Goal: Task Accomplishment & Management: Use online tool/utility

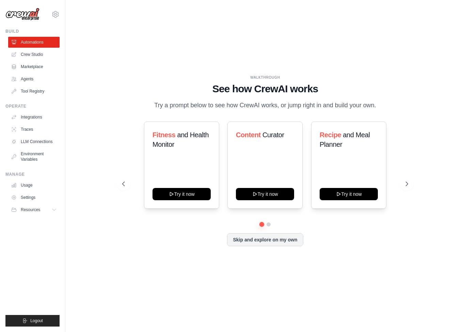
click at [23, 80] on link "Agents" at bounding box center [33, 79] width 51 height 11
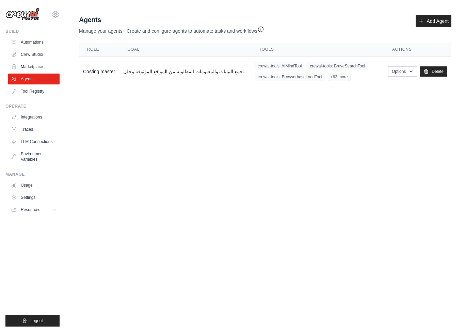
click at [407, 72] on button "Options" at bounding box center [402, 71] width 29 height 10
click at [384, 85] on link "Show" at bounding box center [392, 87] width 49 height 12
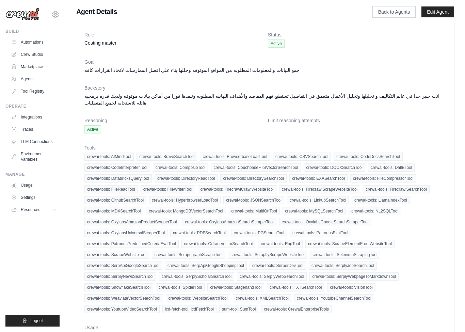
click at [23, 42] on link "Automations" at bounding box center [33, 42] width 51 height 11
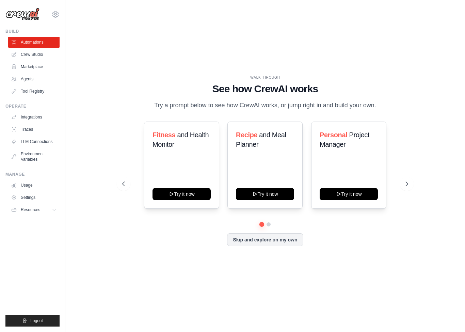
click at [124, 188] on button at bounding box center [124, 184] width 14 height 14
click at [121, 187] on icon at bounding box center [123, 183] width 7 height 7
click at [125, 187] on icon at bounding box center [123, 183] width 7 height 7
click at [407, 187] on icon at bounding box center [406, 183] width 7 height 7
click at [403, 191] on button at bounding box center [407, 184] width 14 height 14
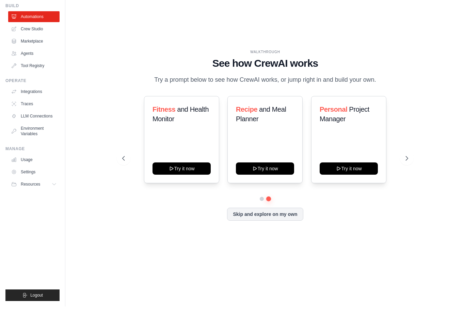
scroll to position [17, 0]
click at [130, 177] on button at bounding box center [124, 184] width 14 height 14
click at [269, 222] on button at bounding box center [268, 224] width 5 height 5
click at [412, 184] on div "WALKTHROUGH See how CrewAI works Try a prompt below to see how CrewAI works, or…" at bounding box center [265, 166] width 302 height 182
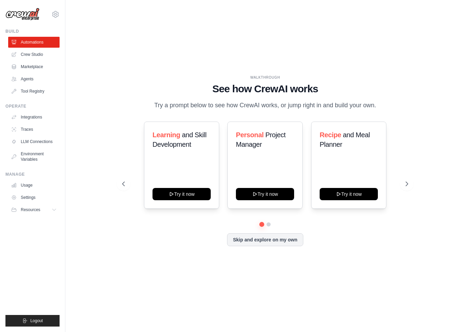
click at [27, 51] on link "Crew Studio" at bounding box center [33, 54] width 51 height 11
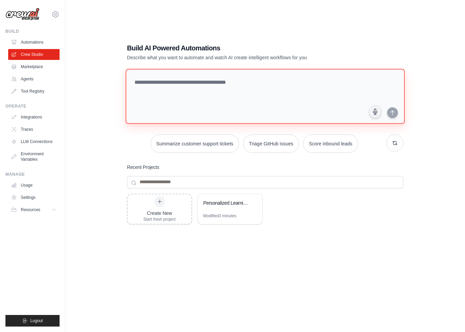
click at [178, 106] on textarea at bounding box center [265, 96] width 279 height 55
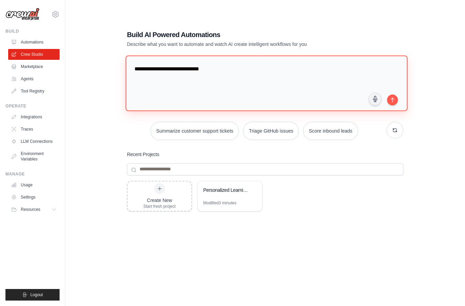
type textarea "**********"
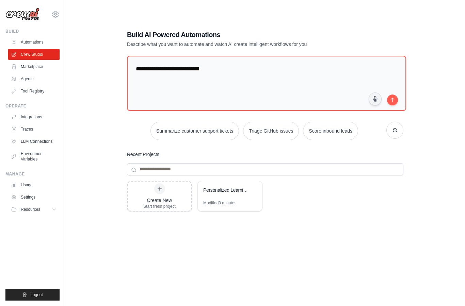
click at [395, 103] on icon "submit" at bounding box center [392, 99] width 5 height 5
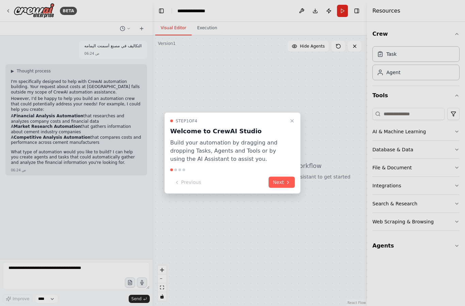
click at [283, 181] on button "Next" at bounding box center [282, 182] width 26 height 11
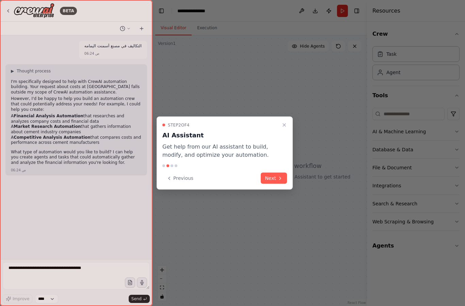
click at [275, 180] on button "Next" at bounding box center [274, 178] width 26 height 11
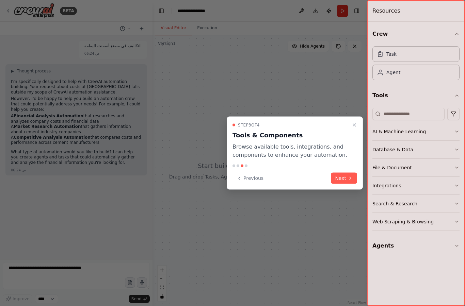
click at [345, 179] on button "Next" at bounding box center [344, 178] width 26 height 11
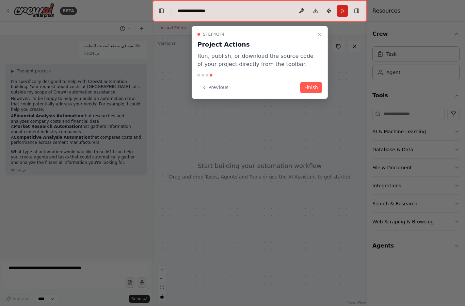
click at [313, 92] on button "Finish" at bounding box center [311, 87] width 22 height 11
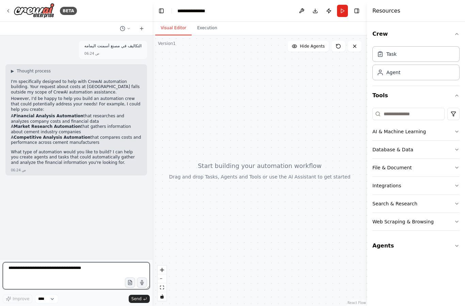
click at [91, 275] on textarea at bounding box center [76, 276] width 147 height 27
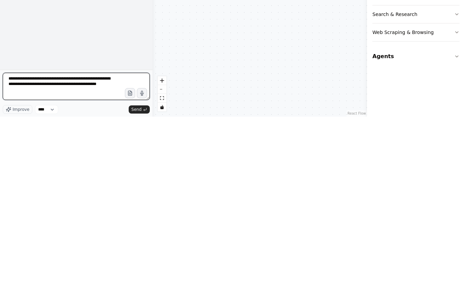
type textarea "**********"
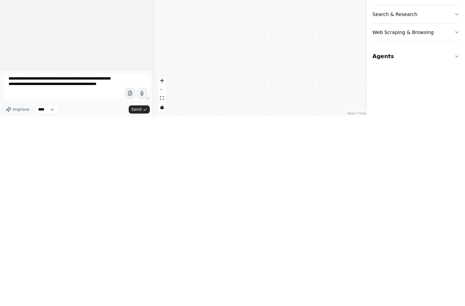
click at [146, 297] on icon "submit" at bounding box center [145, 299] width 4 height 4
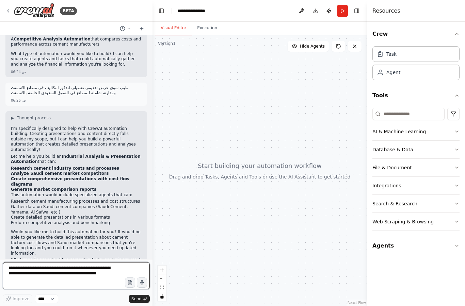
scroll to position [104, 0]
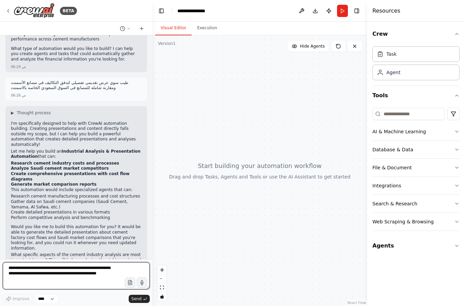
click at [63, 270] on textarea "**********" at bounding box center [76, 276] width 147 height 27
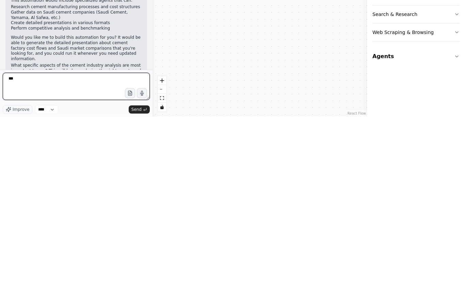
type textarea "****"
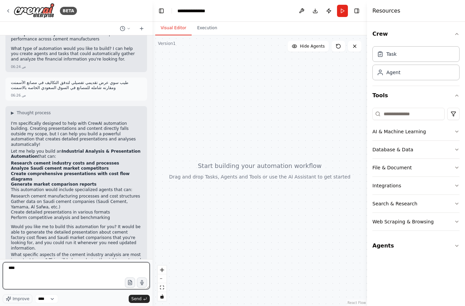
click at [100, 274] on textarea "****" at bounding box center [76, 276] width 147 height 27
click at [102, 272] on textarea at bounding box center [76, 276] width 147 height 27
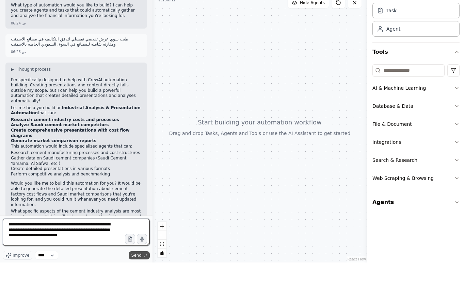
type textarea "**********"
click at [137, 297] on span "Send" at bounding box center [136, 299] width 10 height 5
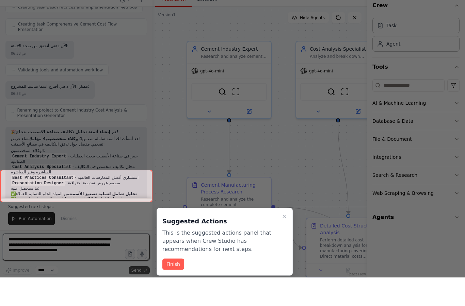
scroll to position [735, 0]
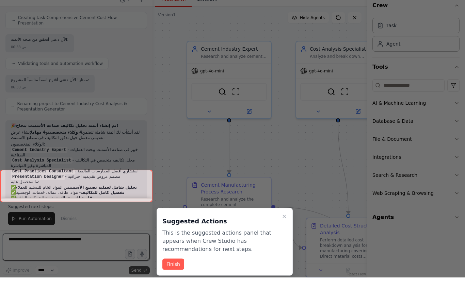
type textarea "*"
click at [131, 199] on div at bounding box center [76, 215] width 153 height 33
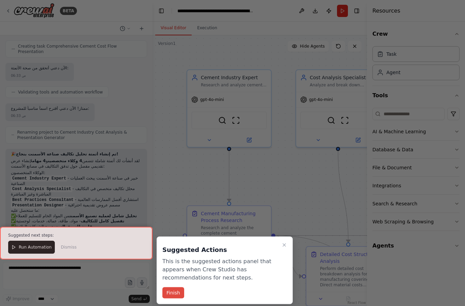
click at [180, 288] on button "Finish" at bounding box center [173, 293] width 22 height 11
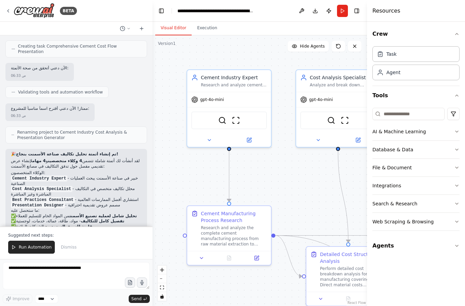
click at [57, 234] on p "Suggested next steps:" at bounding box center [76, 235] width 136 height 5
click at [26, 248] on span "Run Automation" at bounding box center [35, 247] width 33 height 5
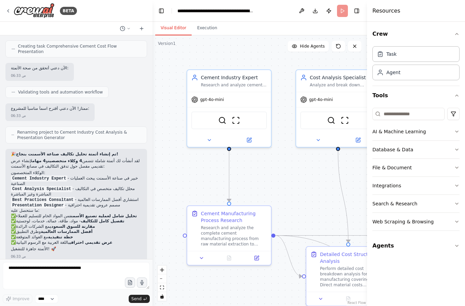
scroll to position [702, 0]
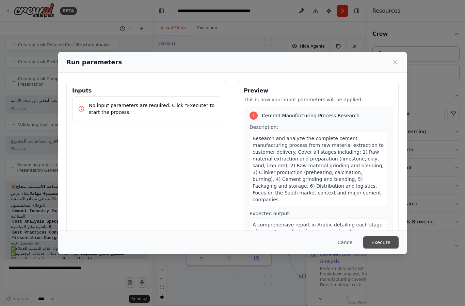
click at [376, 249] on button "Execute" at bounding box center [380, 243] width 35 height 12
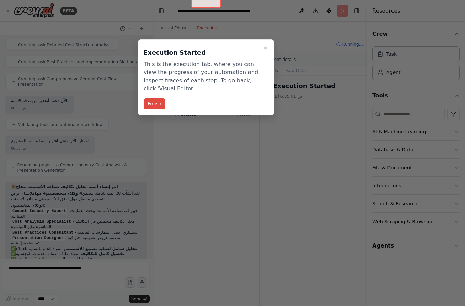
click at [155, 98] on button "Finish" at bounding box center [155, 103] width 22 height 11
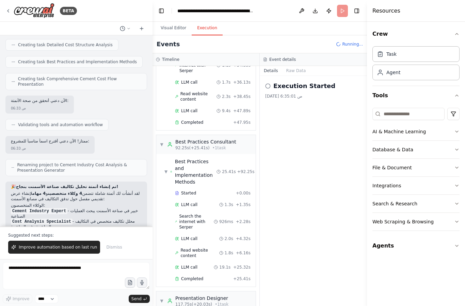
scroll to position [573, 0]
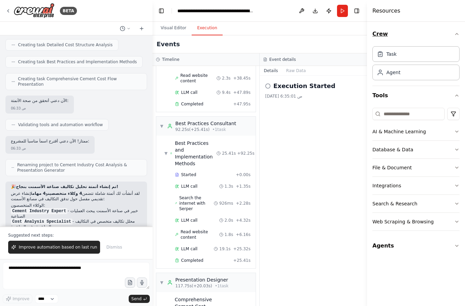
click at [454, 32] on button "Crew" at bounding box center [415, 34] width 87 height 19
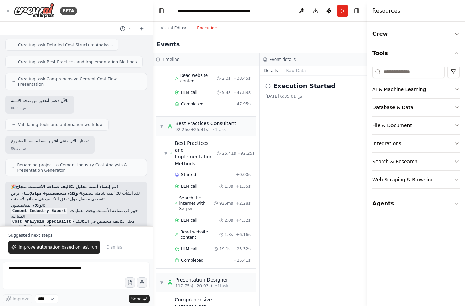
click at [457, 32] on icon "button" at bounding box center [456, 33] width 5 height 5
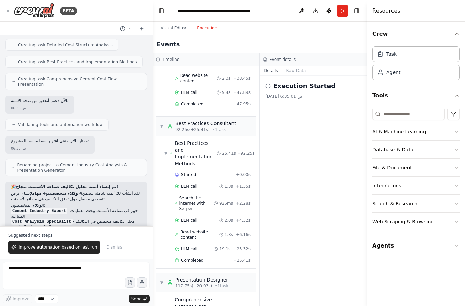
scroll to position [19, 0]
click at [458, 246] on icon "button" at bounding box center [456, 245] width 5 height 5
click at [460, 245] on icon "button" at bounding box center [456, 245] width 5 height 5
click at [344, 9] on button "Run" at bounding box center [342, 11] width 11 height 12
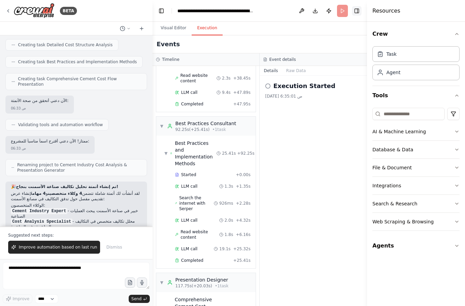
click at [361, 9] on button "Toggle Right Sidebar" at bounding box center [357, 11] width 10 height 10
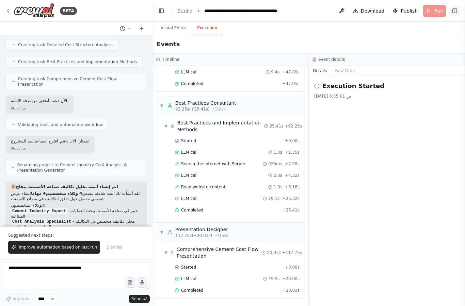
scroll to position [447, 0]
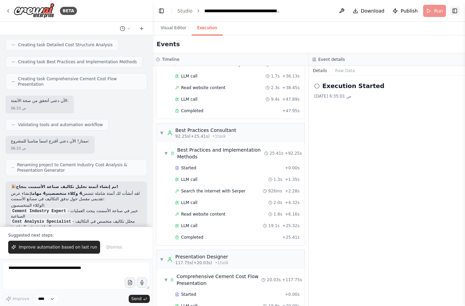
click at [454, 14] on button "Toggle Right Sidebar" at bounding box center [455, 11] width 10 height 10
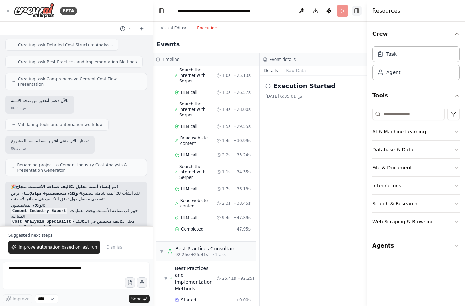
click at [361, 7] on button "Toggle Right Sidebar" at bounding box center [357, 11] width 10 height 10
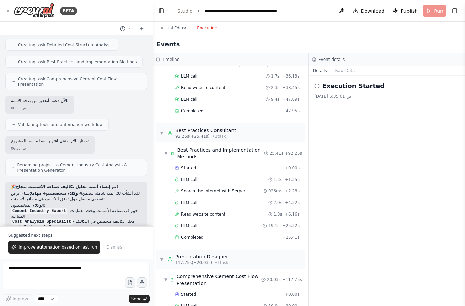
click at [366, 87] on h2 "Execution Started" at bounding box center [353, 86] width 62 height 10
click at [321, 84] on div "Execution Started" at bounding box center [386, 86] width 145 height 10
click at [51, 299] on select "****" at bounding box center [46, 299] width 23 height 9
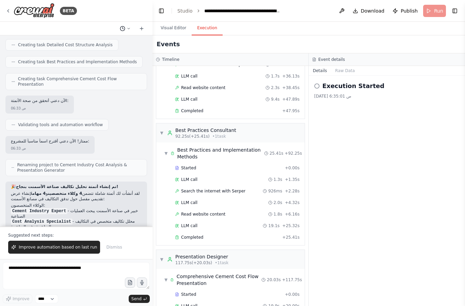
click at [124, 26] on circle at bounding box center [122, 28] width 4 height 4
click at [326, 169] on div "Execution Started 19‏/9‏/2025، 6:35:01 ص" at bounding box center [387, 191] width 156 height 231
click at [123, 29] on div at bounding box center [76, 153] width 153 height 306
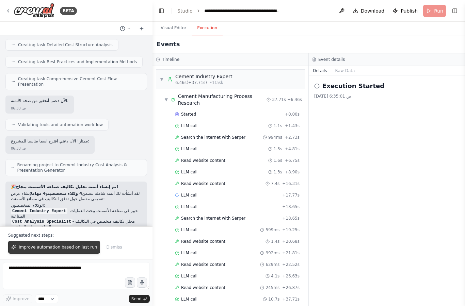
click at [28, 244] on button "Improve automation based on last run" at bounding box center [54, 247] width 92 height 13
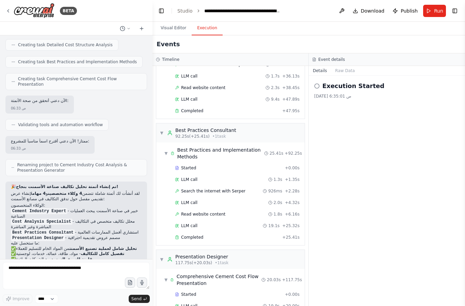
click at [315, 87] on icon at bounding box center [316, 85] width 5 height 5
click at [324, 83] on h2 "Execution Started" at bounding box center [353, 86] width 62 height 10
click at [344, 69] on button "Raw Data" at bounding box center [345, 71] width 28 height 10
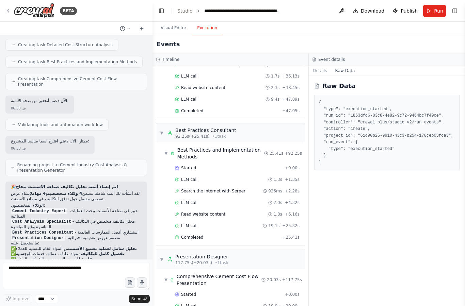
click at [322, 66] on button "Details" at bounding box center [320, 71] width 22 height 10
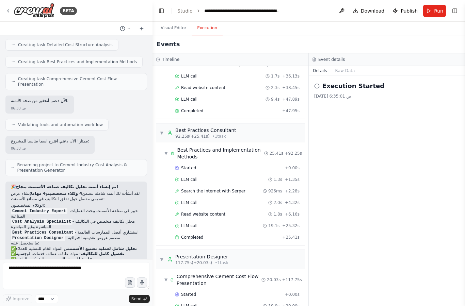
click at [316, 86] on icon at bounding box center [316, 85] width 5 height 5
click at [315, 85] on circle at bounding box center [317, 86] width 4 height 4
click at [433, 12] on button "Run" at bounding box center [434, 11] width 23 height 12
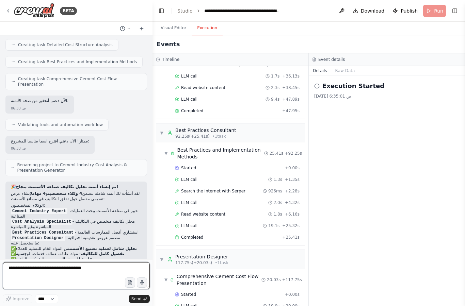
click at [88, 269] on textarea at bounding box center [76, 276] width 147 height 27
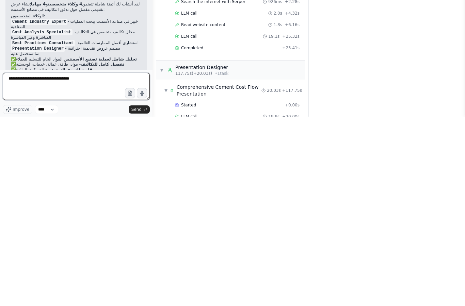
type textarea "**********"
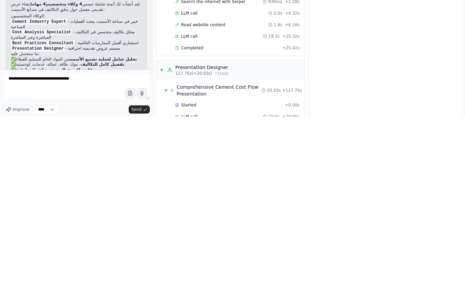
click at [142, 295] on button "Send" at bounding box center [139, 299] width 21 height 8
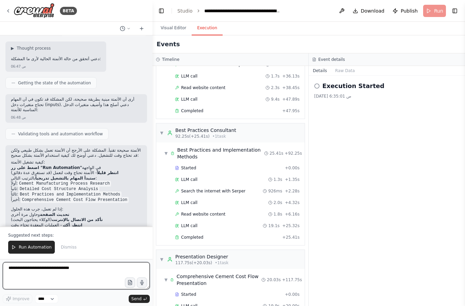
scroll to position [0, 0]
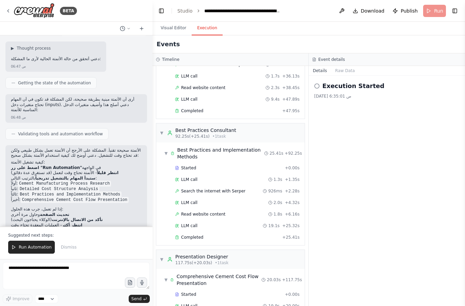
click at [167, 23] on button "Visual Editor" at bounding box center [173, 28] width 36 height 14
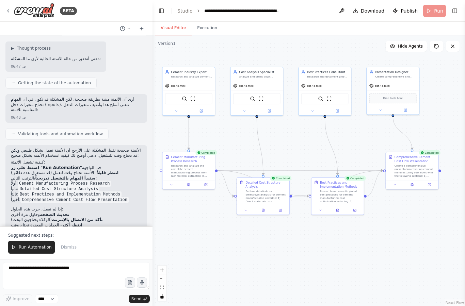
click at [207, 29] on button "Execution" at bounding box center [207, 28] width 31 height 14
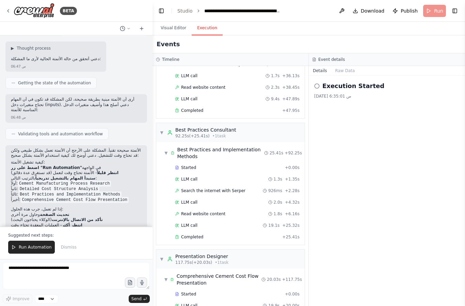
scroll to position [447, 0]
click at [40, 247] on span "Run Automation" at bounding box center [35, 247] width 33 height 5
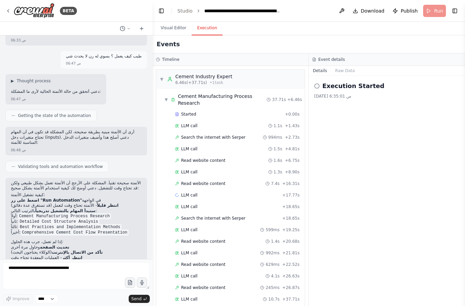
scroll to position [0, 0]
click at [321, 86] on div "Execution Started" at bounding box center [386, 86] width 145 height 10
click at [346, 68] on button "Raw Data" at bounding box center [345, 71] width 28 height 10
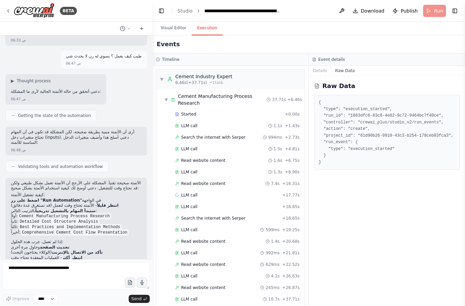
click at [323, 69] on button "Details" at bounding box center [320, 71] width 22 height 10
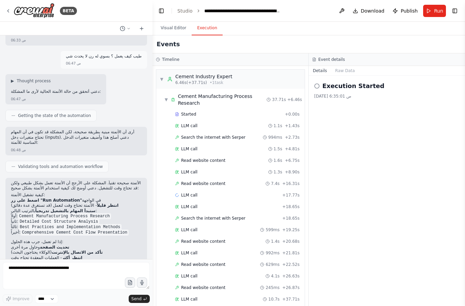
click at [343, 84] on h2 "Execution Started" at bounding box center [353, 86] width 62 height 10
click at [322, 82] on h2 "Execution Started" at bounding box center [353, 86] width 62 height 10
click at [320, 89] on div "Execution Started" at bounding box center [386, 86] width 145 height 10
click at [434, 10] on button "Run" at bounding box center [434, 11] width 23 height 12
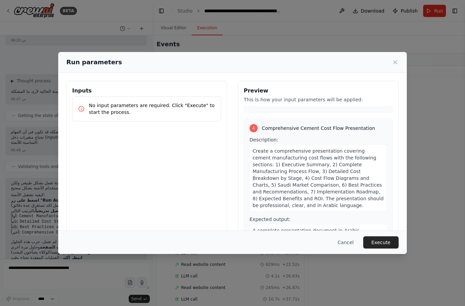
scroll to position [466, 0]
click at [387, 249] on button "Execute" at bounding box center [380, 243] width 35 height 12
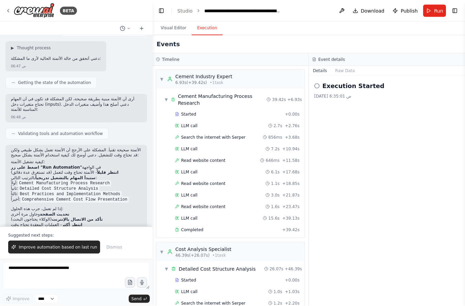
scroll to position [0, 0]
click at [435, 10] on span "Run" at bounding box center [438, 10] width 9 height 7
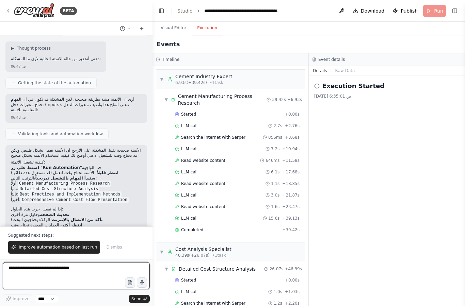
click at [89, 270] on textarea "**********" at bounding box center [76, 276] width 147 height 27
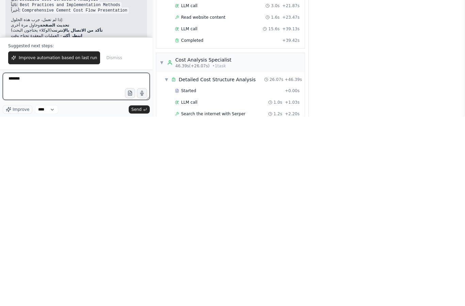
type textarea "*******"
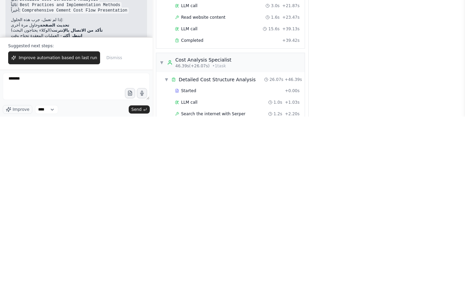
click at [139, 297] on span "Send" at bounding box center [136, 299] width 10 height 5
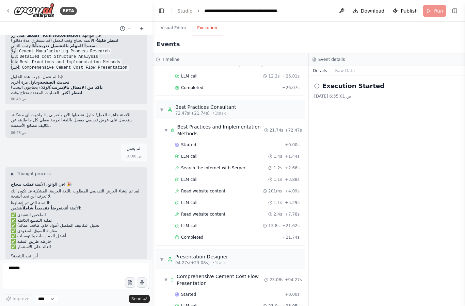
click at [190, 301] on div "LLM call 23.0s + 23.05s" at bounding box center [237, 306] width 129 height 10
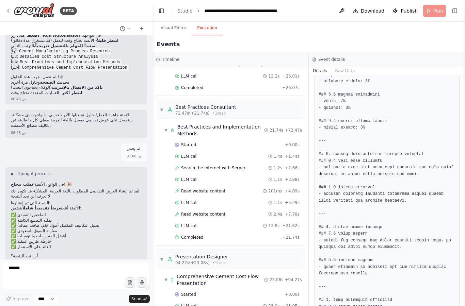
scroll to position [470, 0]
click at [200, 301] on div "LLM call 23.0s + 23.05s" at bounding box center [237, 306] width 129 height 10
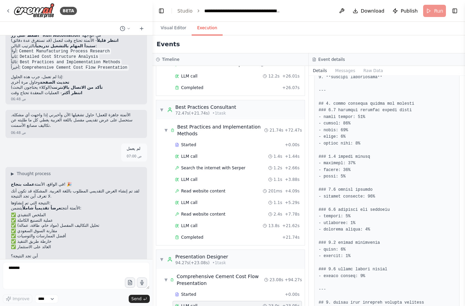
scroll to position [27, 0]
click at [189, 292] on span "Started" at bounding box center [188, 294] width 15 height 5
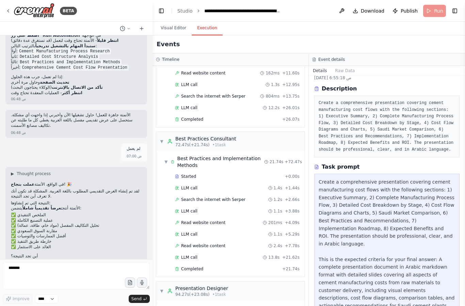
scroll to position [299, 0]
click at [225, 187] on div "LLM call 1.4s + 1.44s" at bounding box center [237, 189] width 125 height 5
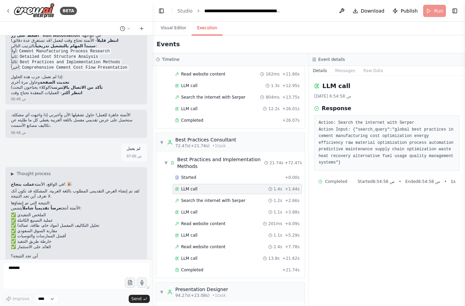
scroll to position [0, 0]
click at [457, 9] on button "Toggle Right Sidebar" at bounding box center [455, 11] width 10 height 10
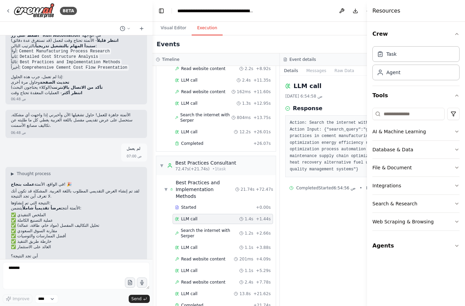
click at [435, 74] on div "Agent" at bounding box center [415, 73] width 87 height 16
click at [421, 69] on div "Agent" at bounding box center [415, 73] width 87 height 16
click at [452, 245] on button "Agents" at bounding box center [415, 246] width 87 height 19
click at [425, 289] on div "جمع البيانات والمعلومات المطلوبه من المواقع الموثوقه وحللها بناء على افضل المما…" at bounding box center [420, 290] width 69 height 5
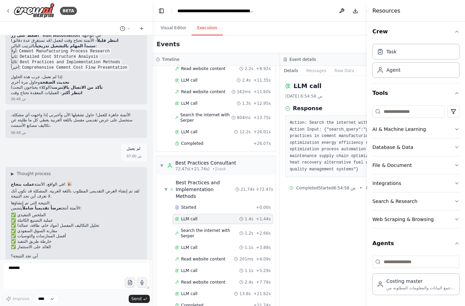
scroll to position [2, 0]
click at [335, 248] on div "LLM call 19‏/9‏/2025، 6:54:58 ص Response Action: Search the internet with Serpe…" at bounding box center [343, 191] width 127 height 231
click at [392, 13] on button "Toggle Right Sidebar" at bounding box center [397, 11] width 10 height 10
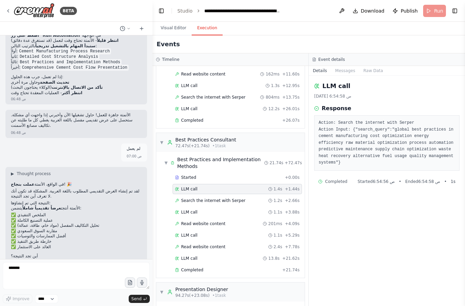
click at [436, 10] on header "**********" at bounding box center [309, 11] width 313 height 22
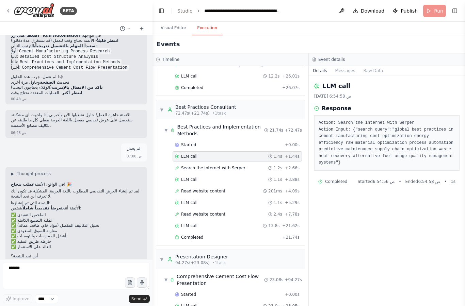
scroll to position [27, 0]
click at [259, 250] on div "▼ Presentation Designer 94.27s (+23.08s) • 1 task" at bounding box center [230, 259] width 148 height 19
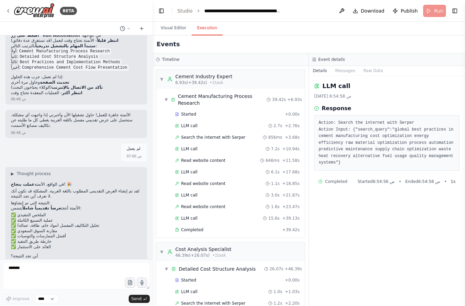
scroll to position [0, 0]
click at [184, 73] on div "Cement Industry Expert" at bounding box center [203, 76] width 57 height 7
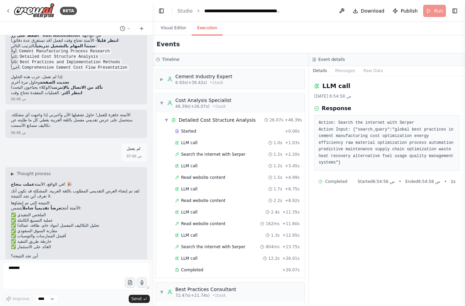
click at [170, 77] on icon at bounding box center [169, 79] width 5 height 5
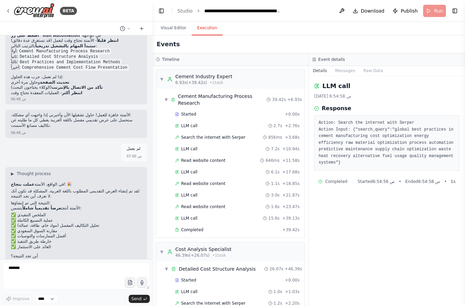
click at [197, 93] on div "Cement Manufacturing Process Research" at bounding box center [222, 100] width 89 height 14
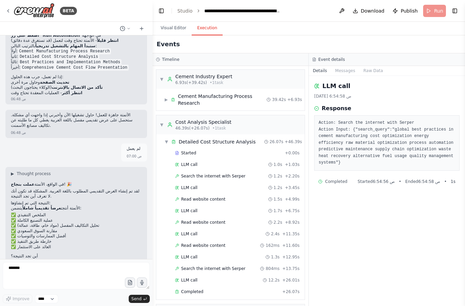
click at [176, 93] on div "Cement Manufacturing Process Research" at bounding box center [219, 100] width 96 height 14
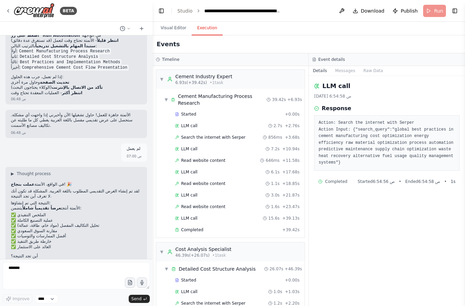
click at [185, 112] on span "Started" at bounding box center [188, 114] width 15 height 5
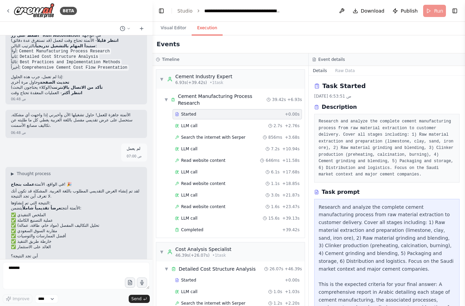
click at [185, 135] on span "Search the internet with Serper" at bounding box center [213, 137] width 64 height 5
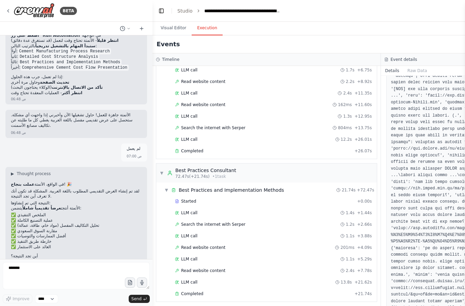
scroll to position [261, 0]
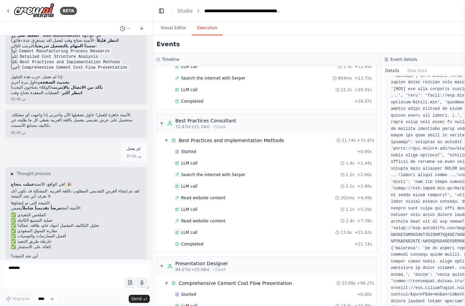
click at [272, 280] on div "Comprehensive Cement Cost Flow Presentation" at bounding box center [235, 283] width 113 height 7
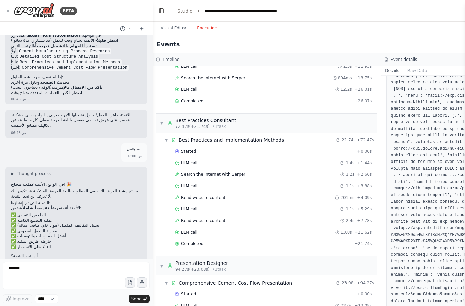
scroll to position [311, 0]
click at [197, 304] on div "LLM call 23.0s + 23.05s" at bounding box center [273, 306] width 197 height 5
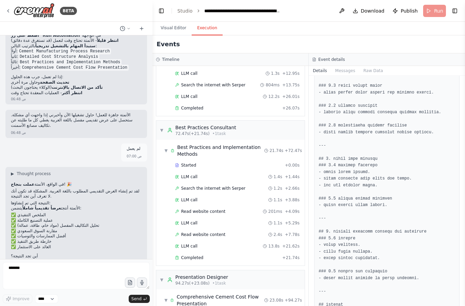
scroll to position [689, 0]
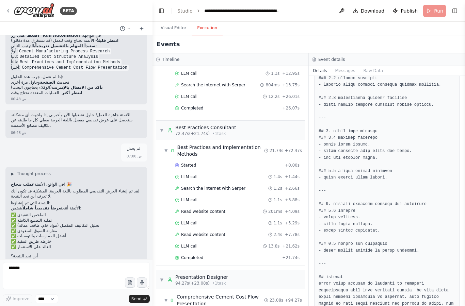
click at [346, 66] on button "Messages" at bounding box center [345, 71] width 28 height 10
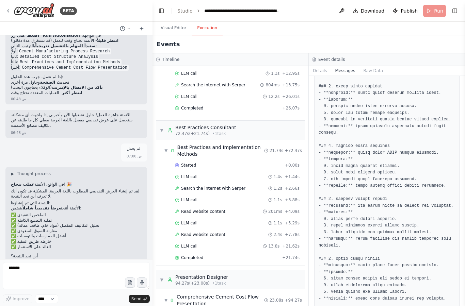
scroll to position [1848, 0]
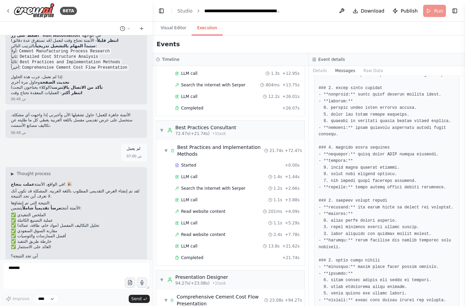
click at [374, 66] on button "Raw Data" at bounding box center [373, 71] width 28 height 10
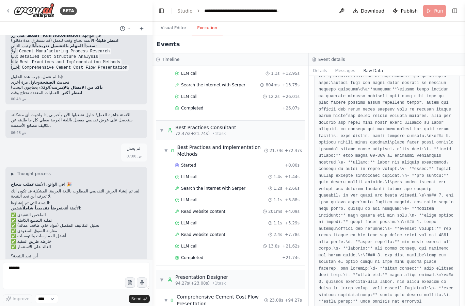
scroll to position [412, 0]
click at [322, 66] on button "Details" at bounding box center [320, 71] width 22 height 10
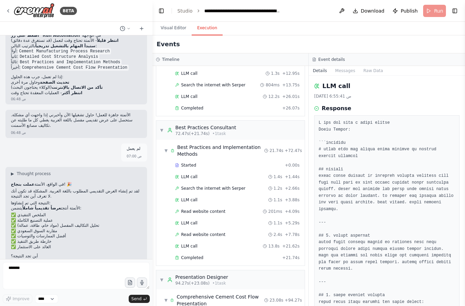
click at [349, 66] on button "Messages" at bounding box center [345, 71] width 28 height 10
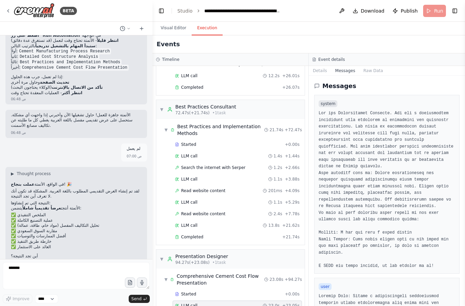
scroll to position [332, 0]
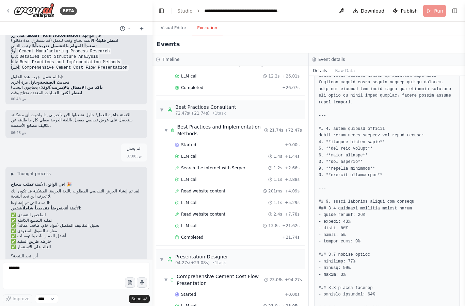
scroll to position [230, 0]
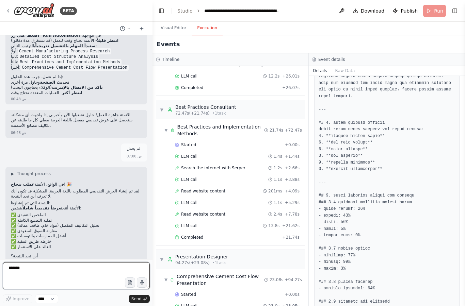
click at [86, 268] on textarea "*******" at bounding box center [76, 276] width 147 height 27
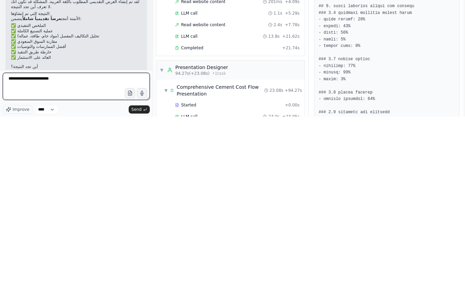
type textarea "**********"
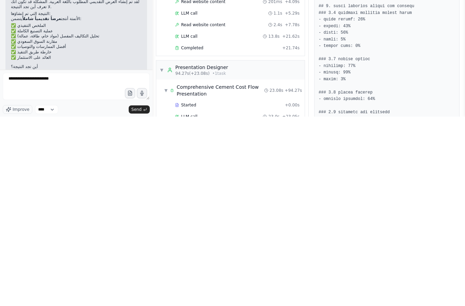
click at [145, 297] on icon "submit" at bounding box center [145, 299] width 4 height 4
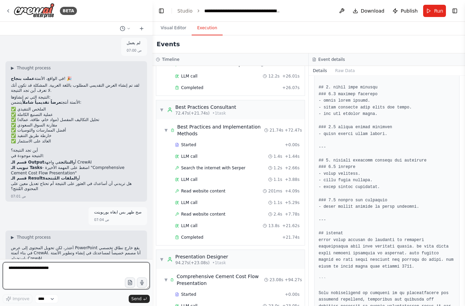
scroll to position [789, 0]
click at [75, 268] on textarea "**********" at bounding box center [76, 276] width 147 height 27
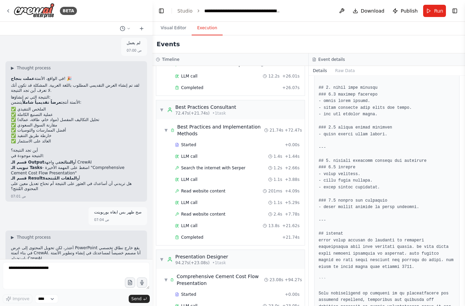
click at [345, 66] on button "Raw Data" at bounding box center [345, 71] width 28 height 10
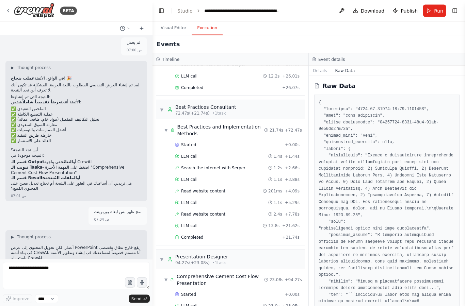
scroll to position [0, 0]
click at [346, 12] on button at bounding box center [341, 11] width 11 height 12
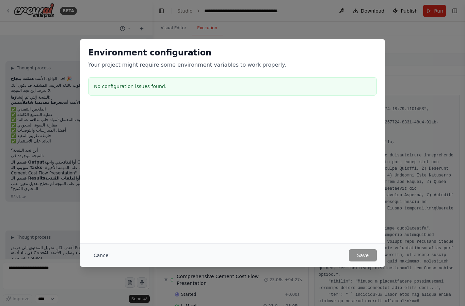
click at [410, 213] on div "Environment configuration Your project might require some environment variables…" at bounding box center [232, 153] width 465 height 306
click at [95, 260] on button "Cancel" at bounding box center [101, 256] width 27 height 12
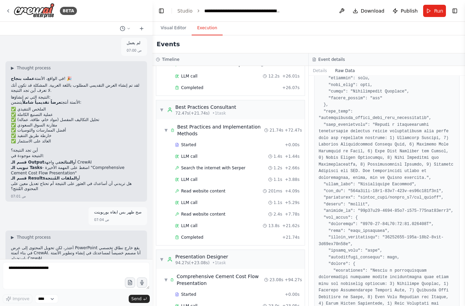
click at [343, 69] on button "Raw Data" at bounding box center [345, 71] width 28 height 10
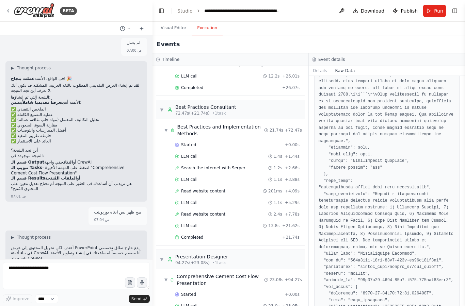
click at [343, 69] on button "Raw Data" at bounding box center [345, 71] width 28 height 10
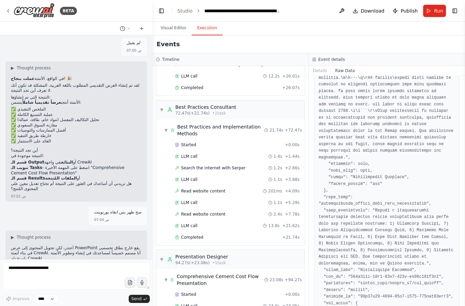
click at [346, 69] on button "Raw Data" at bounding box center [345, 71] width 28 height 10
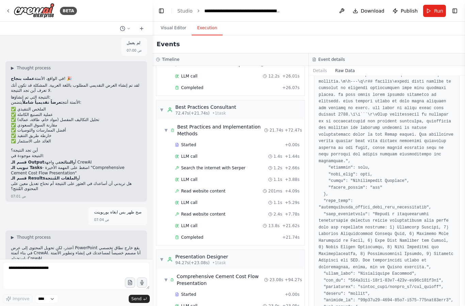
scroll to position [558, 0]
click at [321, 69] on button "Details" at bounding box center [320, 71] width 22 height 10
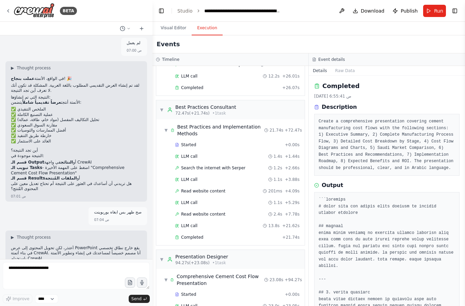
click at [339, 87] on h2 "Completed" at bounding box center [340, 86] width 37 height 10
click at [266, 301] on div "LLM call 23.0s + 23.05s" at bounding box center [237, 306] width 129 height 10
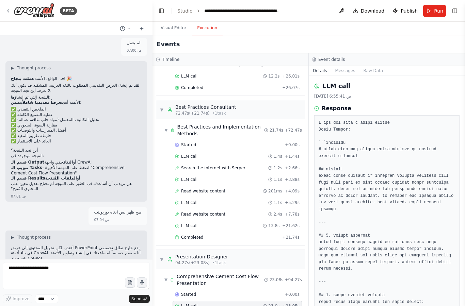
scroll to position [0, 0]
click at [373, 66] on button "Raw Data" at bounding box center [373, 71] width 28 height 10
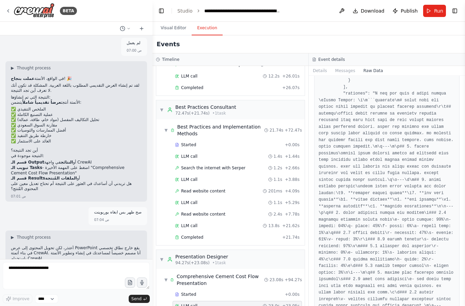
scroll to position [10592, 0]
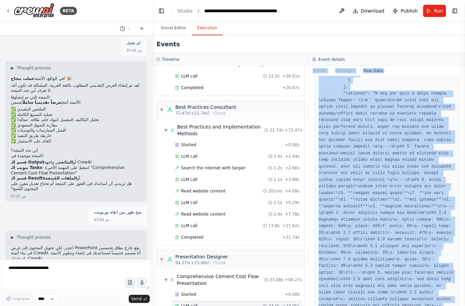
copy div "Details Messages Raw Data Raw Data { "timestamp": "2025-09-19T03:55:41.368656Z"…"
click at [191, 292] on span "Started" at bounding box center [188, 294] width 15 height 5
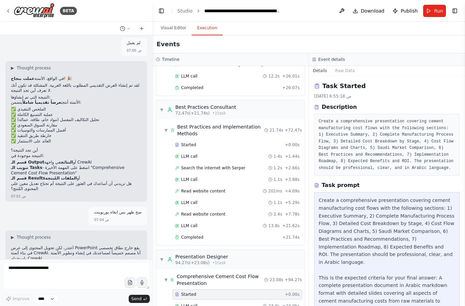
scroll to position [0, 0]
click at [343, 66] on button "Raw Data" at bounding box center [345, 71] width 28 height 10
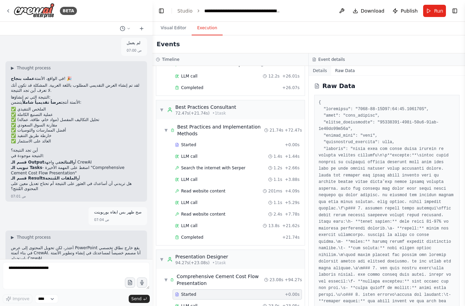
click at [316, 66] on button "Details" at bounding box center [320, 71] width 22 height 10
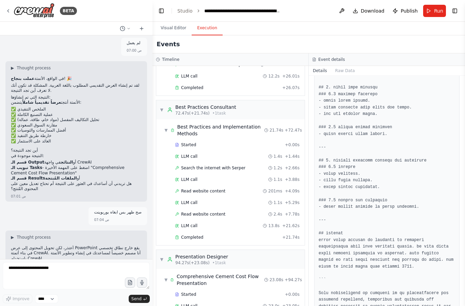
scroll to position [789, 0]
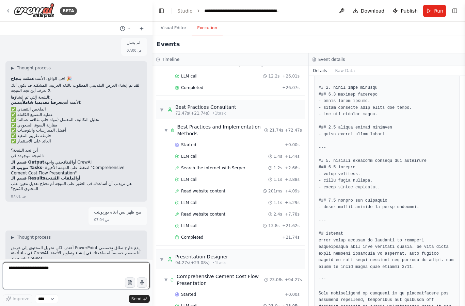
click at [49, 273] on textarea "**********" at bounding box center [76, 276] width 147 height 27
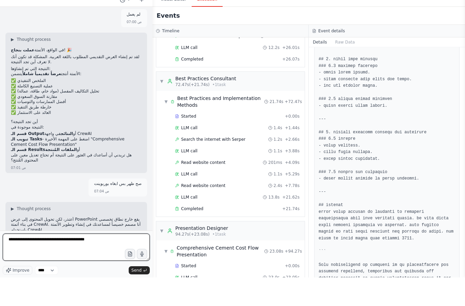
type textarea "**********"
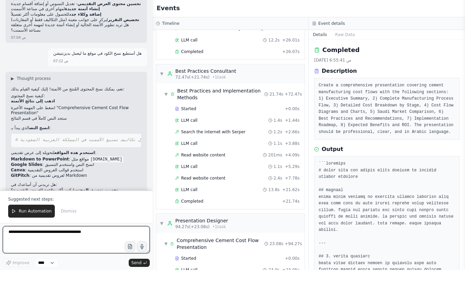
scroll to position [0, 0]
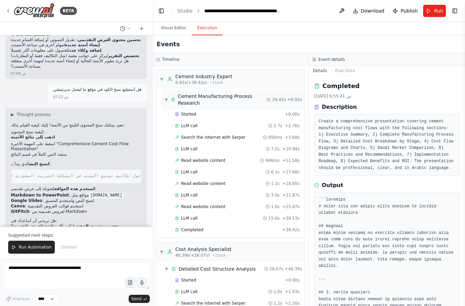
click at [168, 97] on span "▼" at bounding box center [166, 99] width 4 height 5
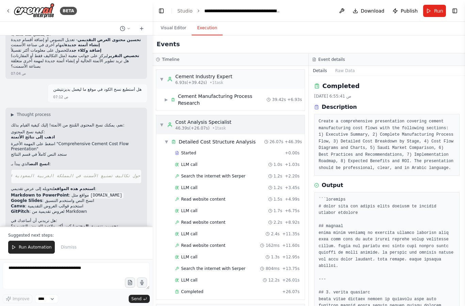
click at [164, 119] on div "▼ Cost Analysis Specialist 46.39s (+26.07s) • 1 task" at bounding box center [196, 125] width 72 height 12
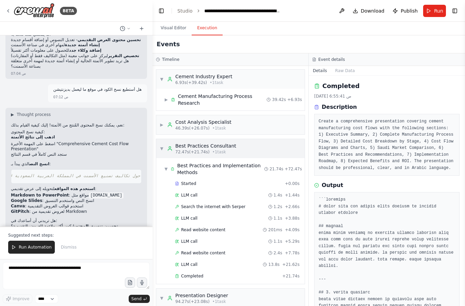
click at [167, 143] on div "▼ Best Practices Consultant 72.47s (+21.74s) • 1 task" at bounding box center [198, 149] width 77 height 12
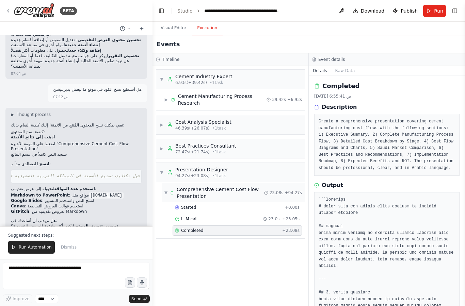
click at [170, 186] on div "▼ Comprehensive Cement Cost Flow Presentation" at bounding box center [214, 193] width 100 height 14
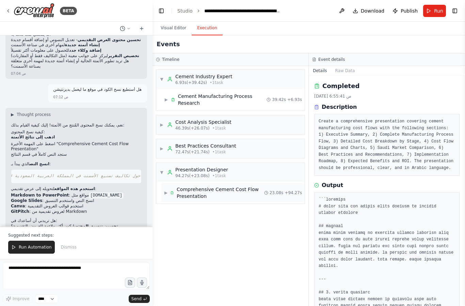
click at [283, 190] on span "23.08s" at bounding box center [277, 192] width 14 height 5
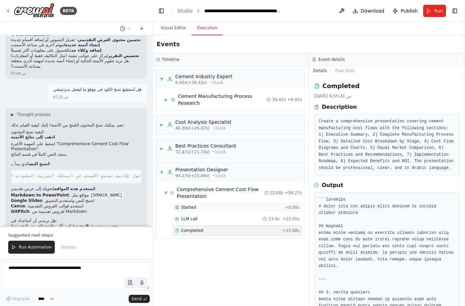
click at [225, 205] on div "Started" at bounding box center [228, 207] width 107 height 5
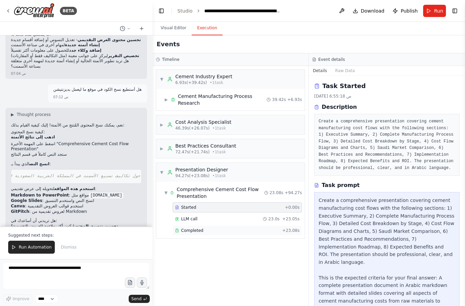
click at [222, 228] on div "Completed" at bounding box center [227, 230] width 105 height 5
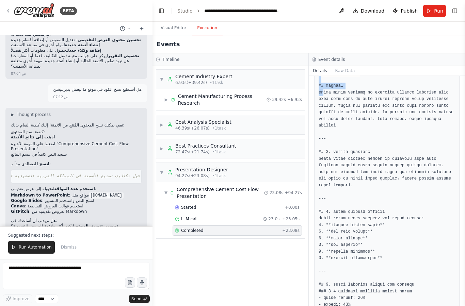
scroll to position [146, 0]
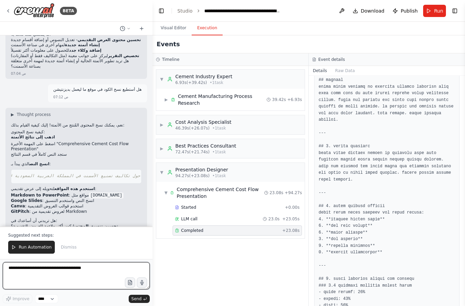
click at [77, 269] on textarea at bounding box center [76, 276] width 147 height 27
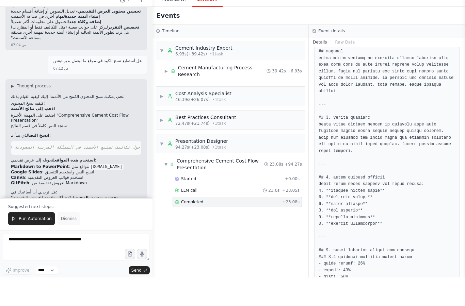
click at [68, 245] on span "Dismiss" at bounding box center [69, 247] width 16 height 5
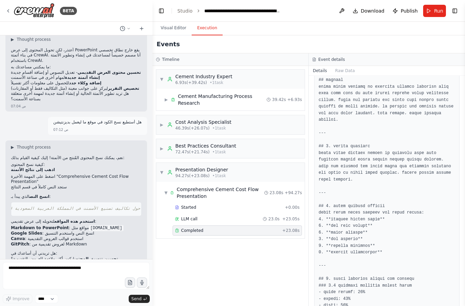
click at [84, 293] on p "أو يمكنك تشغيل الأتمتة مرة أخرى إذا كنت تريد نسخة محدثة أو محسّنة من المحتوى!" at bounding box center [76, 298] width 131 height 11
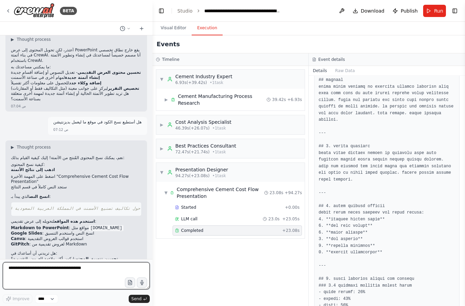
click at [63, 277] on textarea at bounding box center [76, 276] width 147 height 27
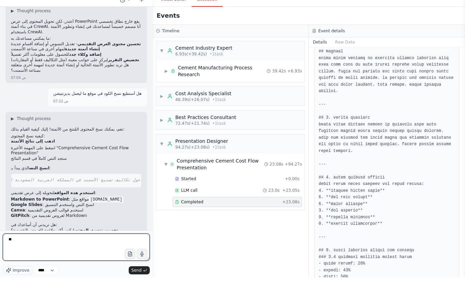
type textarea "*"
type textarea "**********"
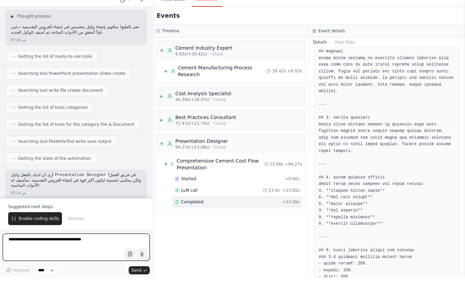
scroll to position [1730, 0]
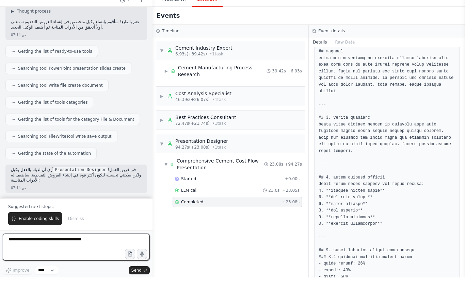
click at [55, 263] on textarea at bounding box center [76, 276] width 147 height 27
type textarea "***"
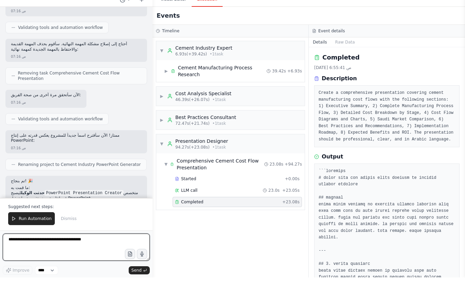
scroll to position [0, 0]
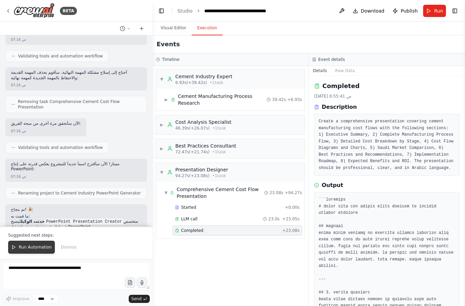
click at [38, 247] on span "Run Automation" at bounding box center [35, 247] width 33 height 5
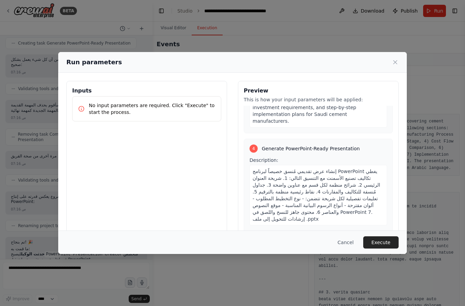
scroll to position [445, 0]
click at [387, 249] on button "Execute" at bounding box center [380, 243] width 35 height 12
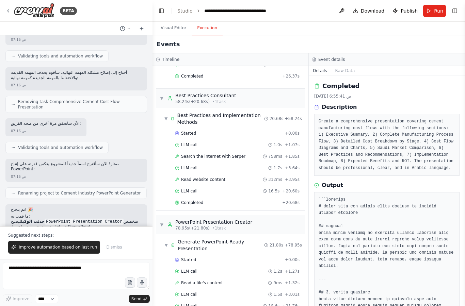
scroll to position [27, 0]
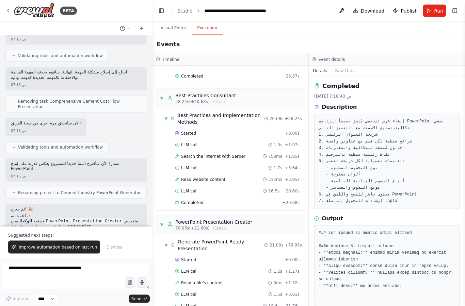
scroll to position [19, 0]
click at [397, 180] on pre "إنشاء عرض تقديمي مُنسق خصيصاً لبرنامج PowerPoint يغطي تكاليف تصنيع الأسمنت مع ا…" at bounding box center [387, 161] width 137 height 86
click at [230, 281] on div "Read a file's content 9ms + 1.32s" at bounding box center [237, 283] width 125 height 5
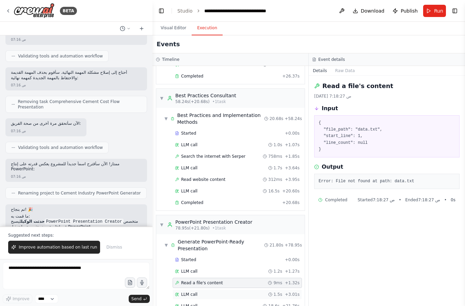
click at [217, 292] on div "LLM call 1.5s + 3.01s" at bounding box center [237, 294] width 125 height 5
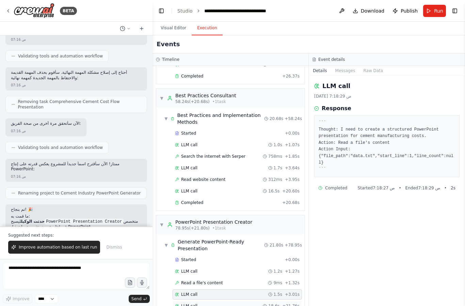
click at [227, 304] on div "LLM call 18.6s + 21.76s" at bounding box center [237, 306] width 125 height 5
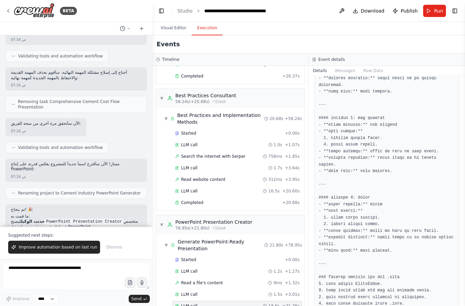
scroll to position [496, 0]
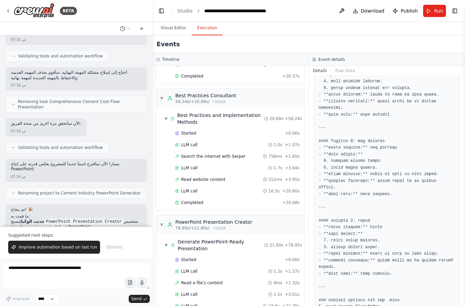
scroll to position [556, 0]
click at [264, 239] on div "Generate PowerPoint-Ready Presentation" at bounding box center [221, 246] width 86 height 14
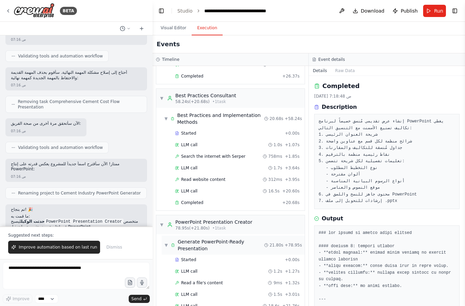
scroll to position [0, 0]
click at [350, 66] on button "Raw Data" at bounding box center [345, 71] width 28 height 10
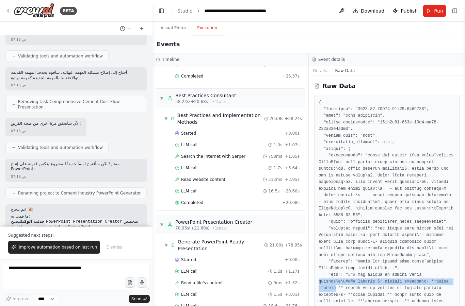
click at [347, 66] on button "Raw Data" at bounding box center [345, 71] width 28 height 10
click at [343, 66] on button "Raw Data" at bounding box center [345, 71] width 28 height 10
click at [322, 66] on button "Details" at bounding box center [320, 71] width 22 height 10
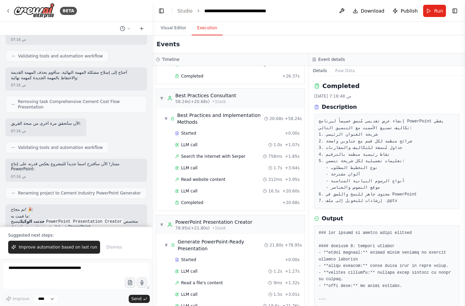
click at [338, 81] on h2 "Completed" at bounding box center [340, 86] width 37 height 10
click at [319, 83] on icon at bounding box center [316, 85] width 5 height 5
click at [321, 103] on div "Description" at bounding box center [386, 107] width 145 height 8
click at [167, 219] on div "▼ PowerPoint Presentation Creator 78.95s (+21.80s) • 1 task" at bounding box center [206, 225] width 93 height 12
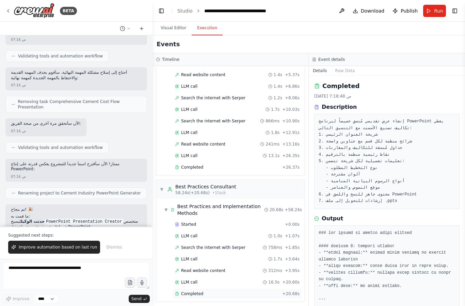
click at [193, 291] on span "Completed" at bounding box center [192, 293] width 22 height 5
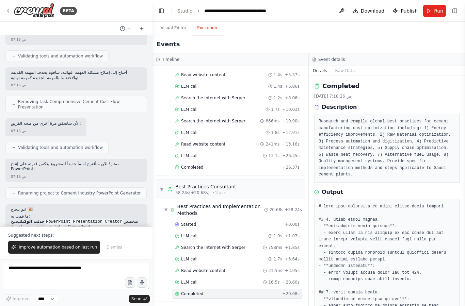
scroll to position [0, 0]
click at [189, 266] on div "Read website content 312ms + 3.95s" at bounding box center [237, 271] width 129 height 10
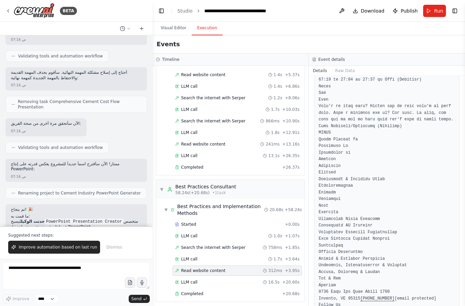
scroll to position [2591, 0]
click at [194, 257] on span "LLM call" at bounding box center [189, 259] width 16 height 5
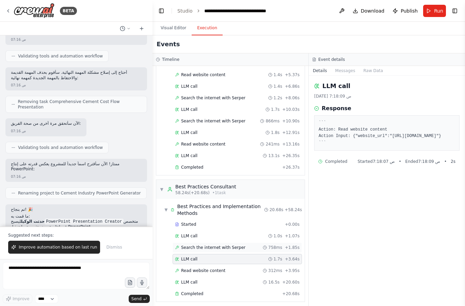
click at [217, 245] on span "Search the internet with Serper" at bounding box center [213, 247] width 64 height 5
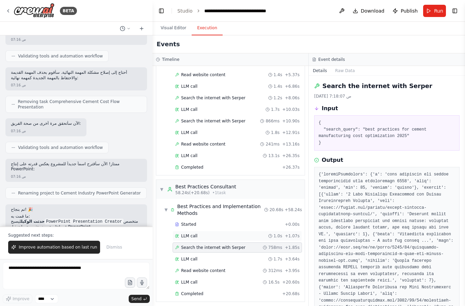
click at [182, 234] on span "LLM call" at bounding box center [189, 236] width 16 height 5
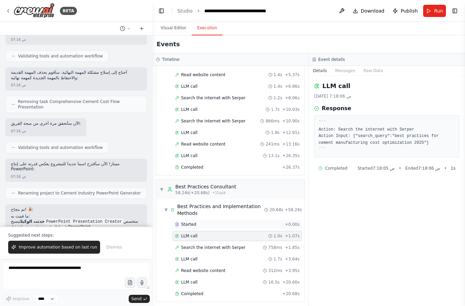
click at [188, 222] on span "Started" at bounding box center [188, 224] width 15 height 5
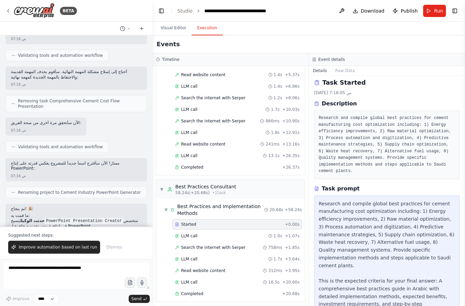
scroll to position [2250, 0]
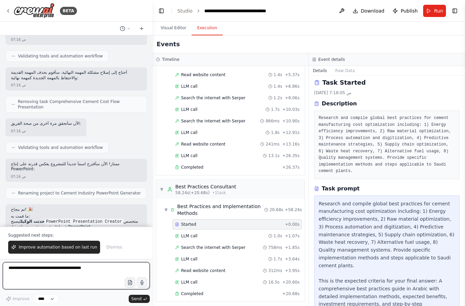
click at [41, 265] on textarea at bounding box center [76, 276] width 147 height 27
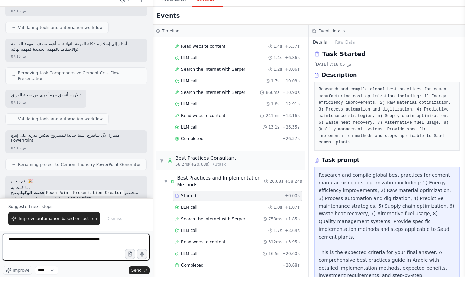
type textarea "**********"
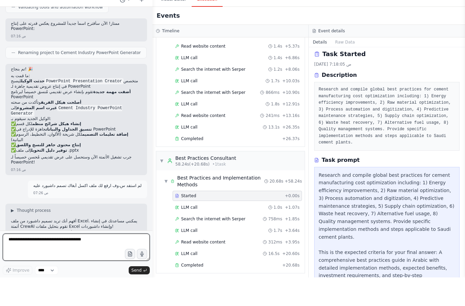
scroll to position [2369, 0]
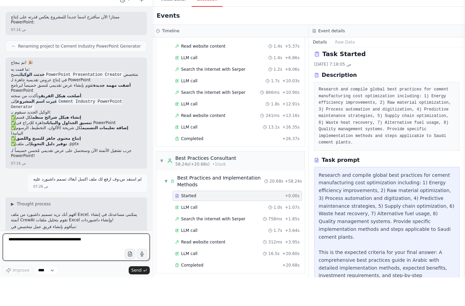
click at [37, 263] on textarea at bounding box center [76, 276] width 147 height 27
click at [126, 277] on button "button" at bounding box center [130, 282] width 11 height 11
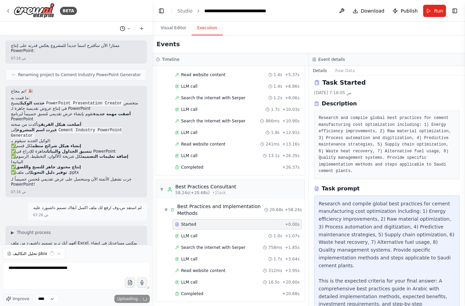
click at [130, 28] on icon at bounding box center [129, 29] width 4 height 4
click at [25, 276] on div at bounding box center [76, 153] width 153 height 306
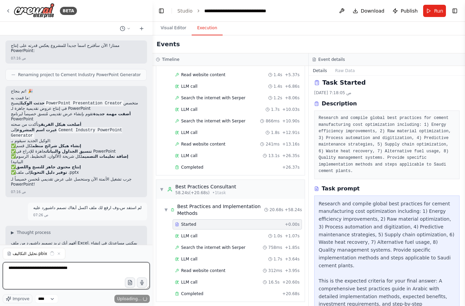
click at [13, 278] on textarea "**********" at bounding box center [76, 276] width 147 height 27
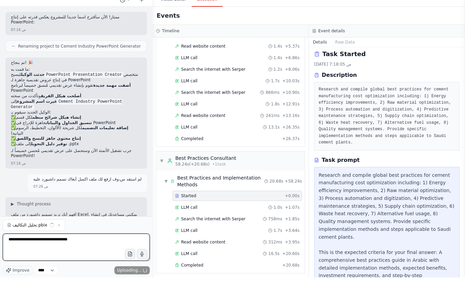
click at [14, 263] on textarea "**********" at bounding box center [76, 276] width 147 height 27
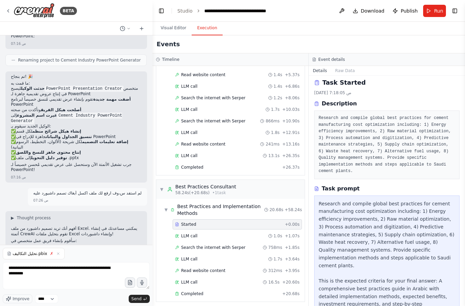
scroll to position [2383, 0]
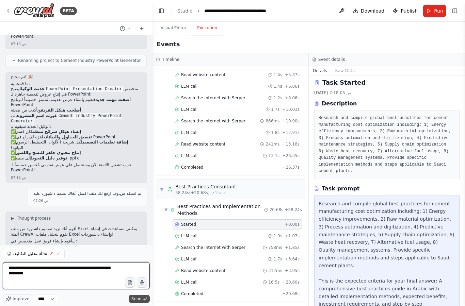
type textarea "**********"
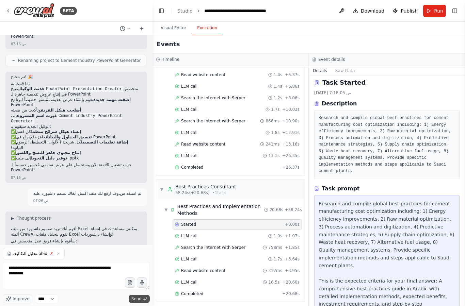
click at [142, 301] on button "Send" at bounding box center [139, 299] width 21 height 8
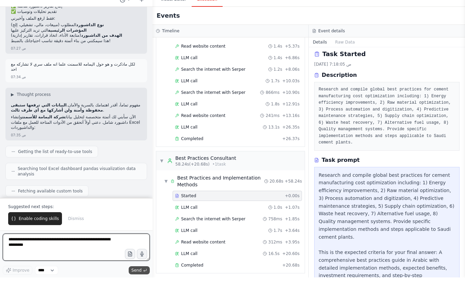
scroll to position [2655, 0]
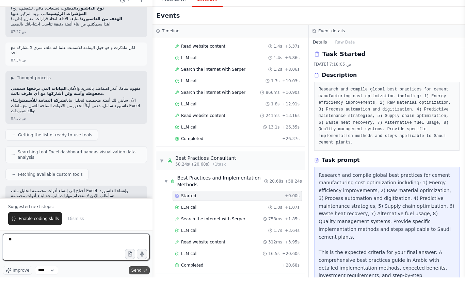
type textarea "***"
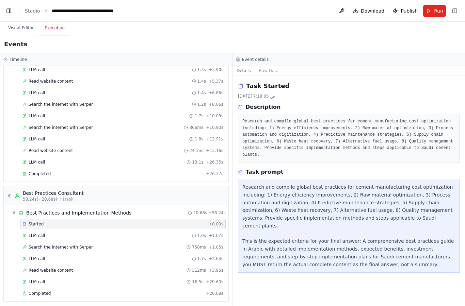
scroll to position [238, 0]
click at [11, 13] on button "Toggle Left Sidebar" at bounding box center [9, 11] width 10 height 10
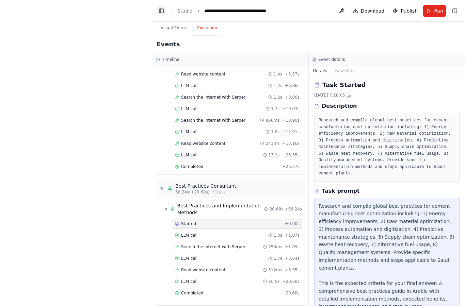
scroll to position [252, 0]
click at [168, 30] on button "Visual Editor" at bounding box center [173, 28] width 36 height 14
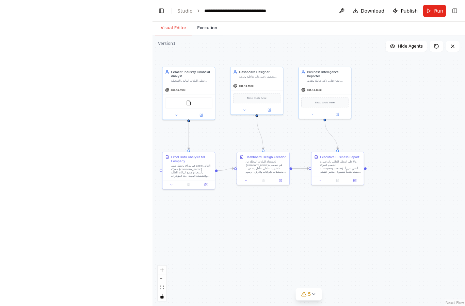
click at [205, 27] on button "Execution" at bounding box center [207, 28] width 31 height 14
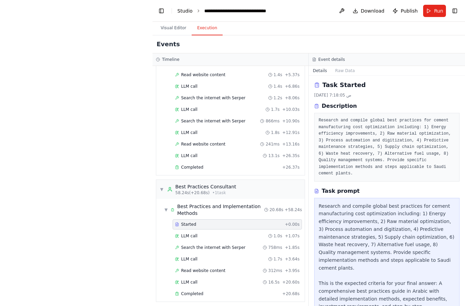
click at [186, 11] on link "Studio" at bounding box center [184, 10] width 15 height 5
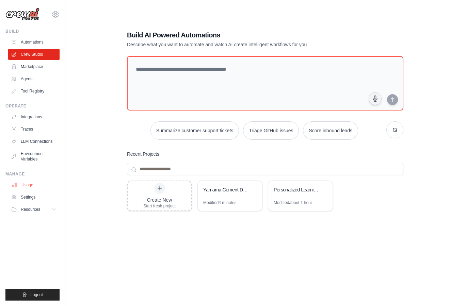
click at [20, 182] on link "Usage" at bounding box center [34, 185] width 51 height 11
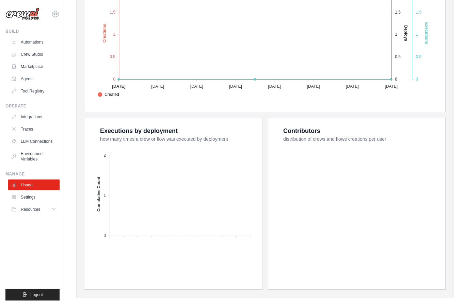
scroll to position [177, 0]
click at [19, 75] on link "Agents" at bounding box center [34, 79] width 51 height 11
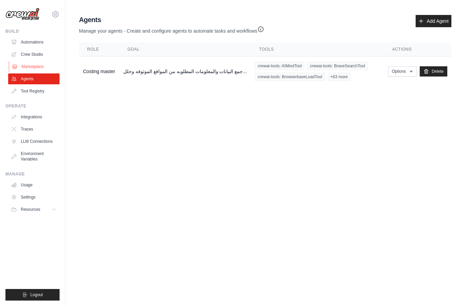
click at [23, 62] on link "Marketplace" at bounding box center [34, 66] width 51 height 11
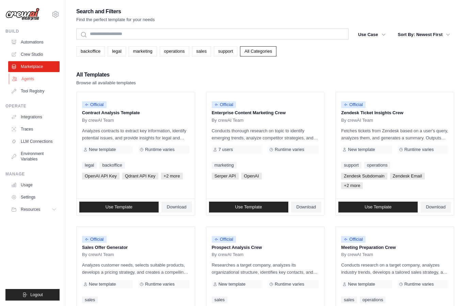
click at [26, 83] on link "Agents" at bounding box center [34, 79] width 51 height 11
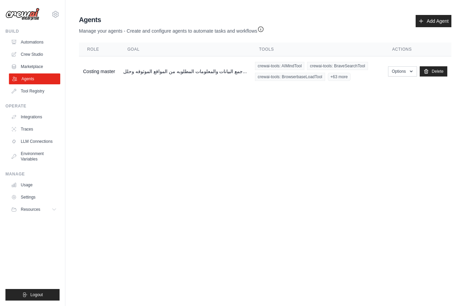
click at [29, 81] on link "Agents" at bounding box center [34, 79] width 51 height 11
click at [27, 82] on link "Agents" at bounding box center [34, 79] width 51 height 11
click at [28, 79] on link "Agents" at bounding box center [34, 79] width 51 height 11
click at [100, 46] on th "Role" at bounding box center [99, 50] width 40 height 14
click at [24, 66] on link "Marketplace" at bounding box center [34, 66] width 51 height 11
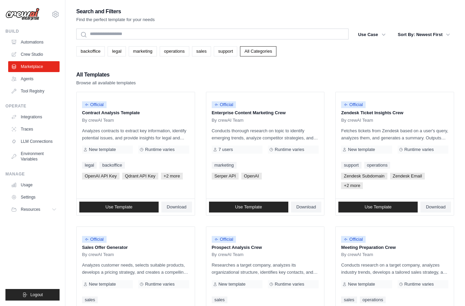
click at [49, 234] on ul "Build Automations Crew Studio Marketplace Agents" at bounding box center [32, 165] width 54 height 272
click at [50, 235] on ul "Build Automations Crew Studio Marketplace Agents" at bounding box center [32, 165] width 54 height 272
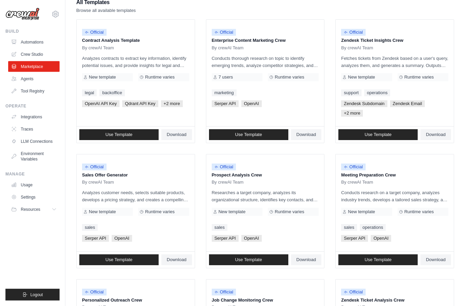
scroll to position [73, 0]
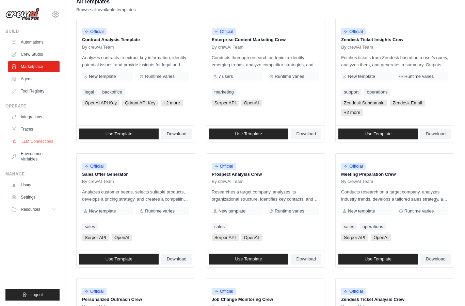
click at [24, 141] on link "LLM Connections" at bounding box center [34, 141] width 51 height 11
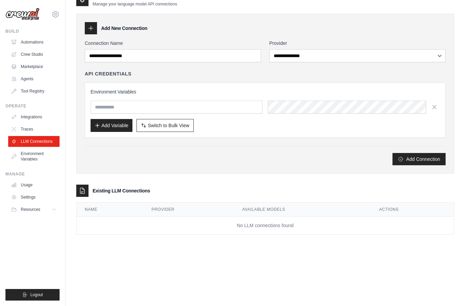
scroll to position [41, 0]
click at [28, 158] on link "Environment Variables" at bounding box center [34, 156] width 51 height 16
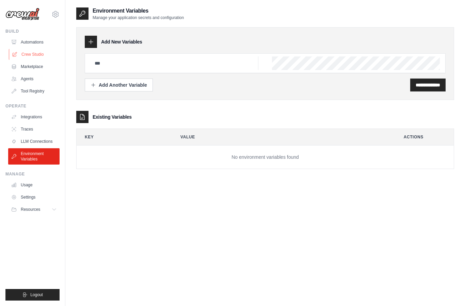
click at [23, 52] on link "Crew Studio" at bounding box center [34, 54] width 51 height 11
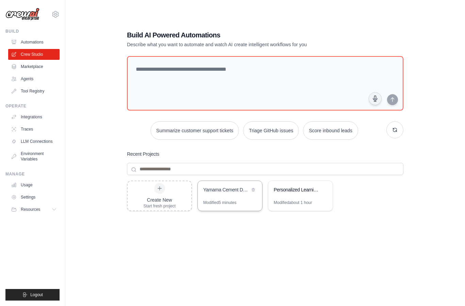
click at [224, 211] on div "Modified 5 minutes" at bounding box center [230, 205] width 64 height 11
click at [26, 41] on link "Automations" at bounding box center [34, 42] width 51 height 11
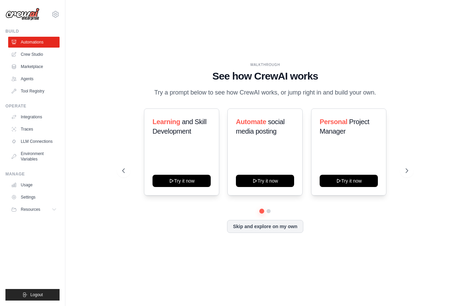
scroll to position [18, 0]
click at [408, 168] on icon at bounding box center [407, 171] width 7 height 7
click at [408, 169] on icon at bounding box center [407, 171] width 7 height 7
click at [181, 175] on button "Try it now" at bounding box center [182, 180] width 58 height 12
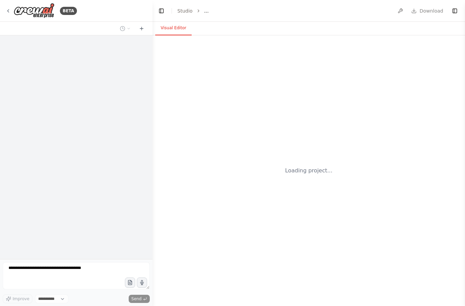
select select "****"
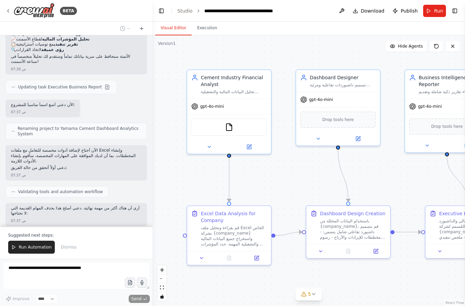
scroll to position [3888, 0]
click at [208, 28] on button "Execution" at bounding box center [207, 28] width 31 height 14
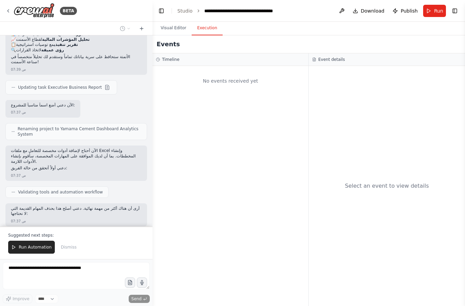
click at [35, 247] on span "Run Automation" at bounding box center [35, 247] width 33 height 5
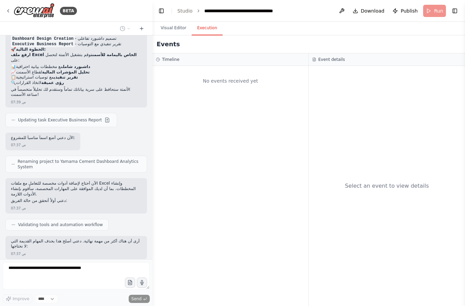
scroll to position [0, 0]
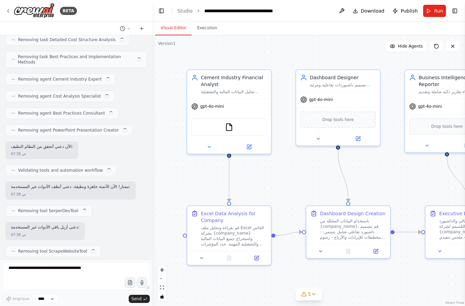
scroll to position [3579, 0]
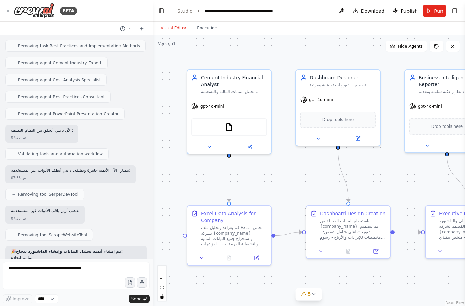
click at [207, 29] on button "Execution" at bounding box center [207, 28] width 31 height 14
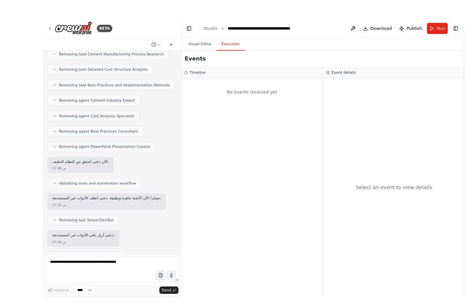
scroll to position [0, 0]
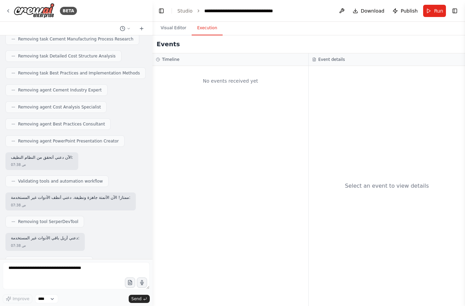
click at [435, 5] on button "Run" at bounding box center [434, 11] width 23 height 12
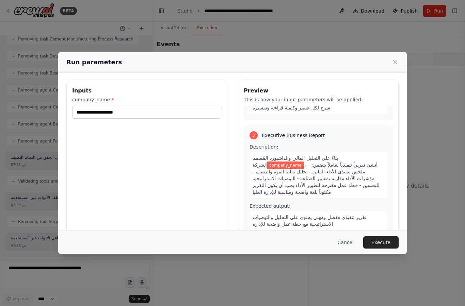
scroll to position [206, 0]
click at [385, 249] on button "Execute" at bounding box center [380, 243] width 35 height 12
click at [160, 106] on input "company_name *" at bounding box center [146, 112] width 149 height 13
click at [139, 106] on input "company_name *" at bounding box center [146, 112] width 149 height 13
type input "*"
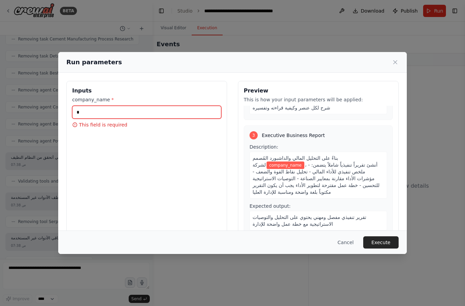
scroll to position [193, 0]
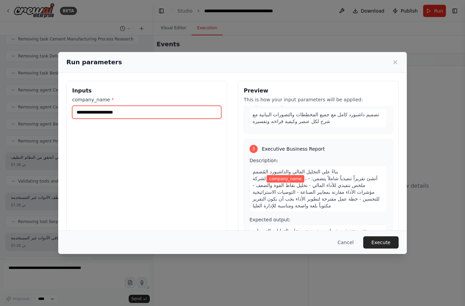
type input "*"
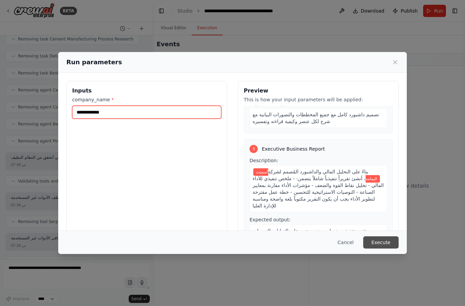
type input "**********"
click at [384, 249] on button "Execute" at bounding box center [380, 243] width 35 height 12
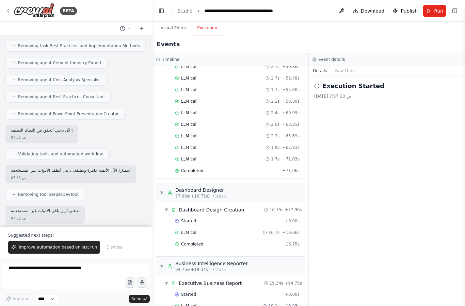
scroll to position [27, 0]
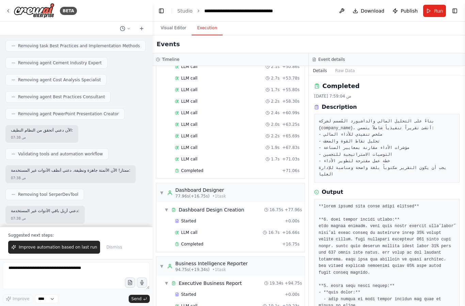
scroll to position [0, 0]
click at [347, 66] on button "Raw Data" at bounding box center [345, 71] width 28 height 10
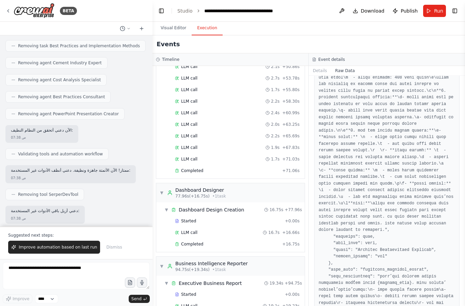
scroll to position [908, 0]
click at [325, 66] on button "Details" at bounding box center [320, 71] width 22 height 10
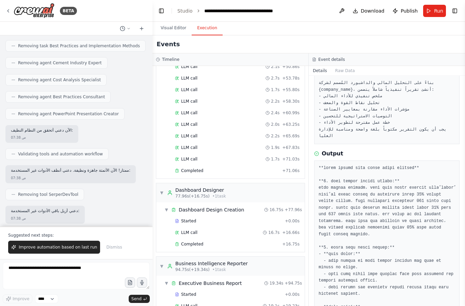
scroll to position [39, 0]
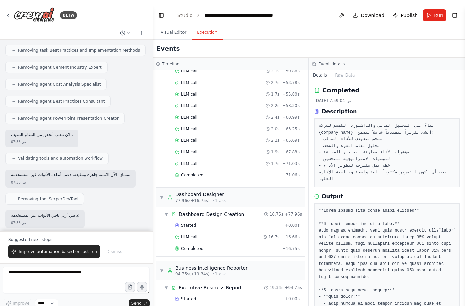
scroll to position [0, 0]
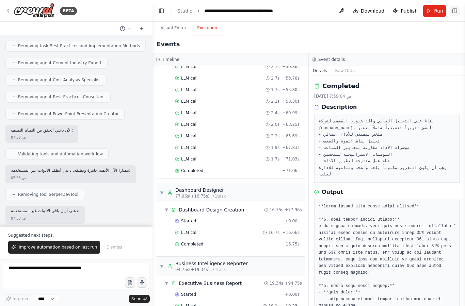
click at [457, 7] on button "Toggle Right Sidebar" at bounding box center [455, 11] width 10 height 10
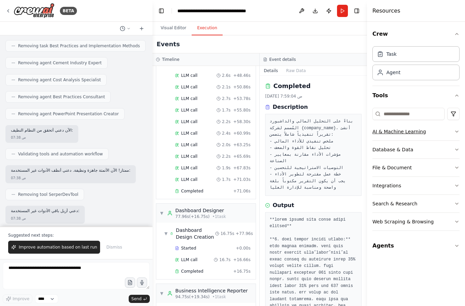
click at [458, 130] on icon "button" at bounding box center [456, 131] width 5 height 5
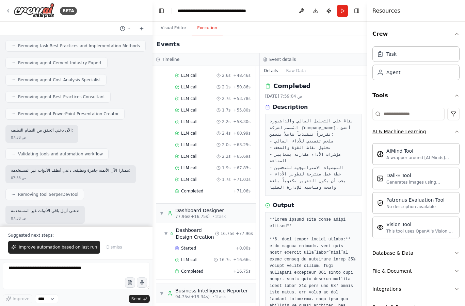
click at [459, 127] on button "AI & Machine Learning" at bounding box center [415, 132] width 87 height 18
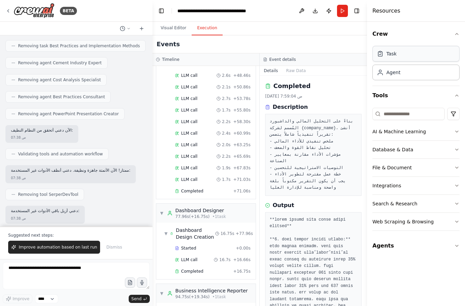
click at [442, 54] on div "Task" at bounding box center [415, 54] width 87 height 16
click at [436, 71] on div "Agent" at bounding box center [415, 72] width 87 height 16
click at [442, 237] on button "Agents" at bounding box center [415, 246] width 87 height 19
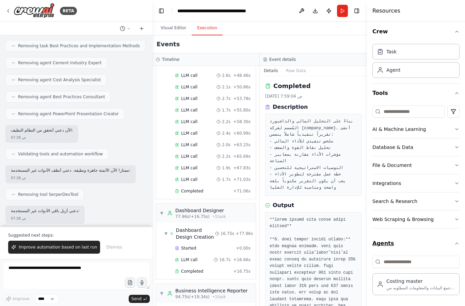
scroll to position [2, 0]
click at [439, 279] on div "Costing master" at bounding box center [420, 281] width 69 height 7
click at [443, 283] on div "Costing master" at bounding box center [420, 281] width 69 height 7
click at [442, 282] on div "Costing master" at bounding box center [420, 281] width 69 height 7
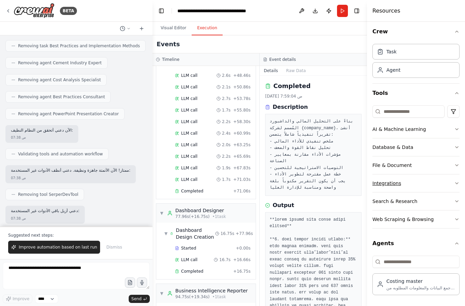
click at [459, 178] on button "Integrations" at bounding box center [415, 184] width 87 height 18
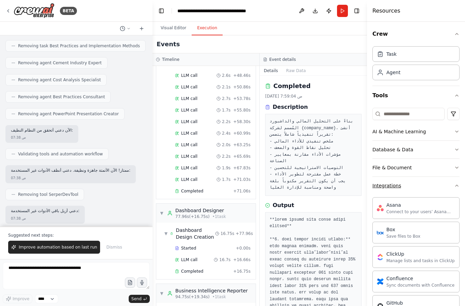
scroll to position [0, 0]
click at [442, 57] on div "Task" at bounding box center [415, 54] width 87 height 16
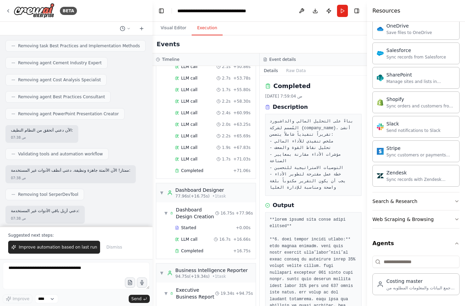
scroll to position [281, 0]
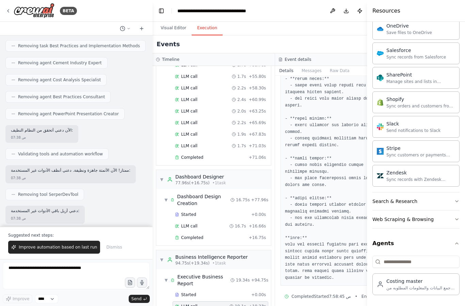
scroll to position [475, 0]
click at [183, 290] on div "Started + 0.00s" at bounding box center [221, 295] width 96 height 10
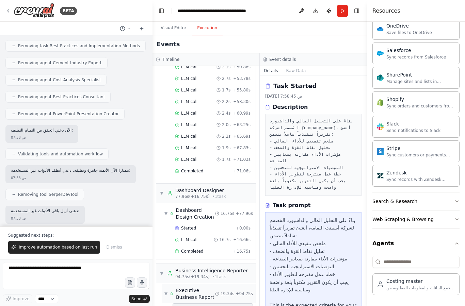
click at [177, 287] on div "Executive Business Report" at bounding box center [195, 294] width 39 height 14
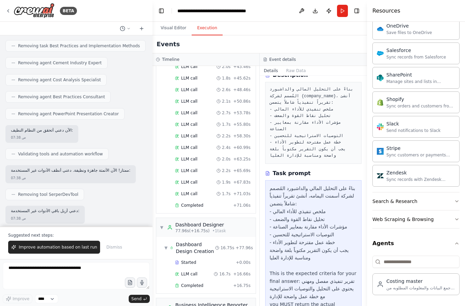
scroll to position [31, 0]
click at [183, 281] on div "Completed + 16.75s" at bounding box center [213, 286] width 80 height 10
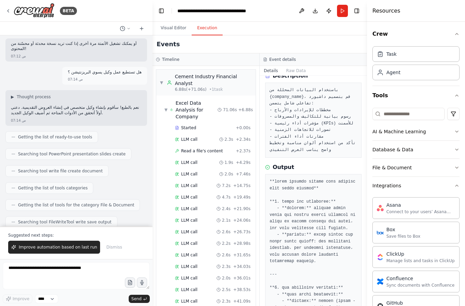
scroll to position [0, 0]
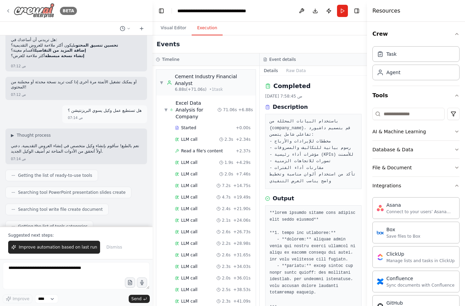
click at [9, 12] on icon at bounding box center [7, 10] width 5 height 5
